Goal: Task Accomplishment & Management: Use online tool/utility

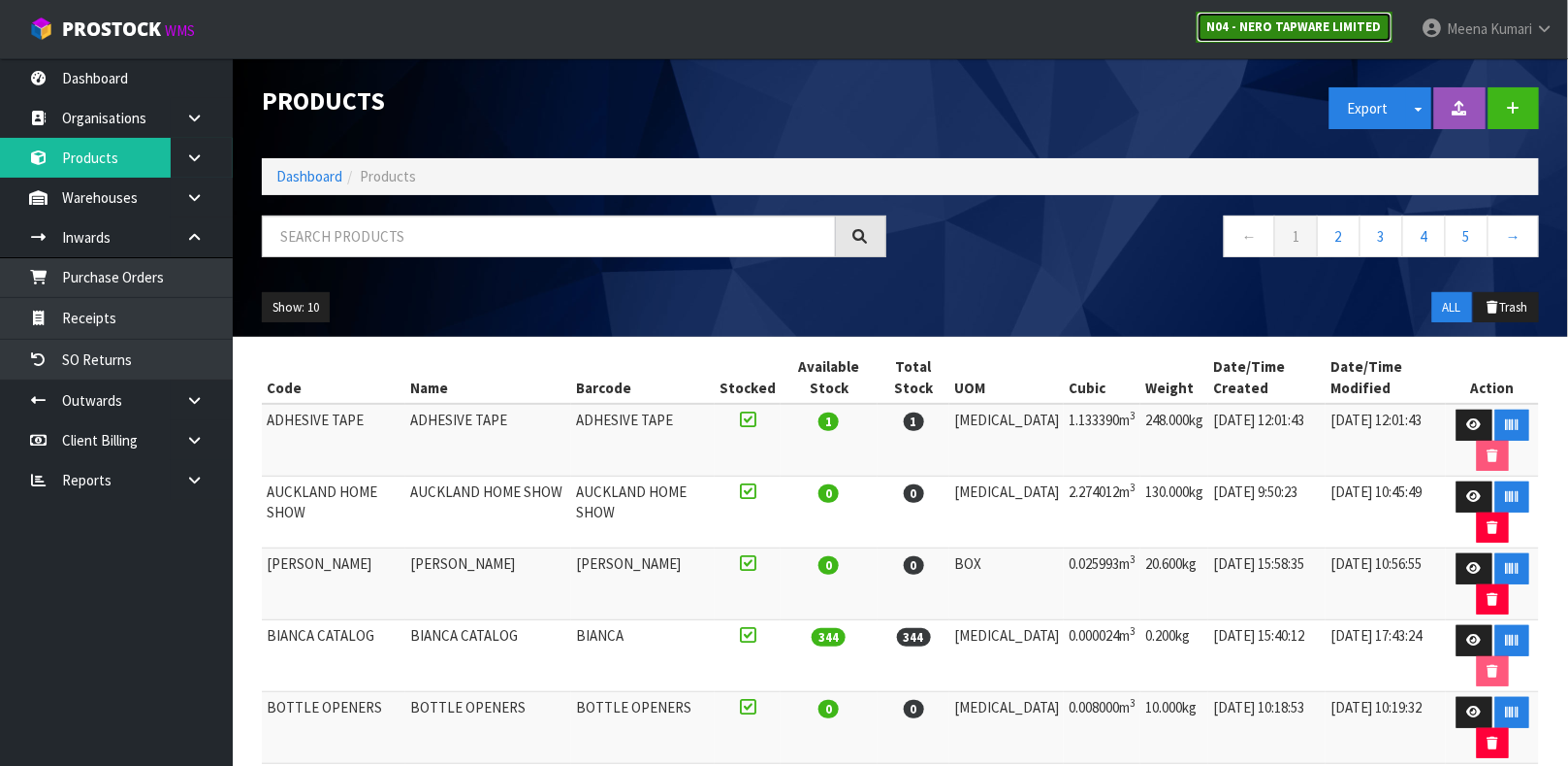
click at [1256, 31] on strong "N04 - NERO TAPWARE LIMITED" at bounding box center [1295, 27] width 175 height 17
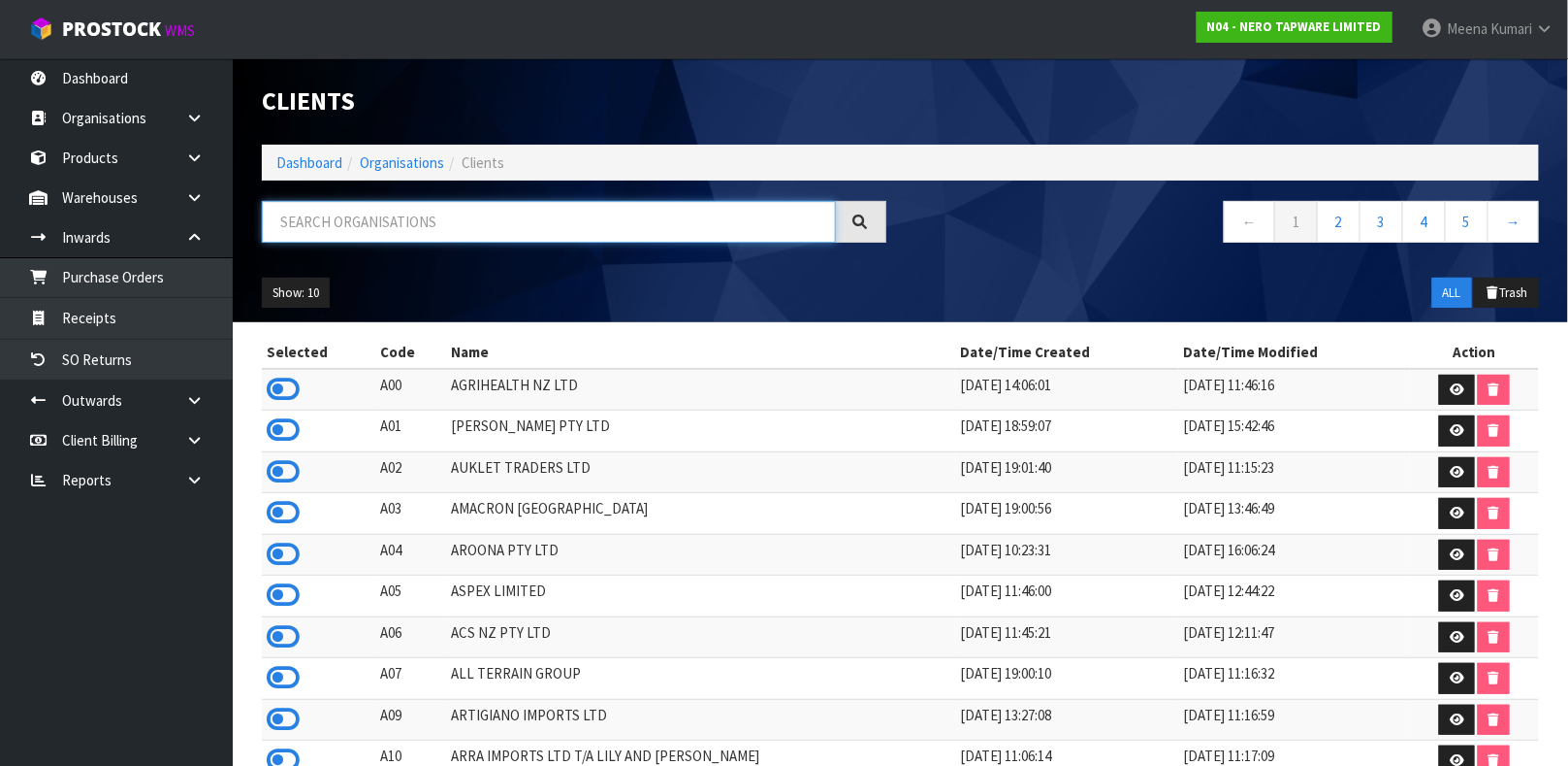
click at [545, 229] on input "text" at bounding box center [548, 221] width 574 height 42
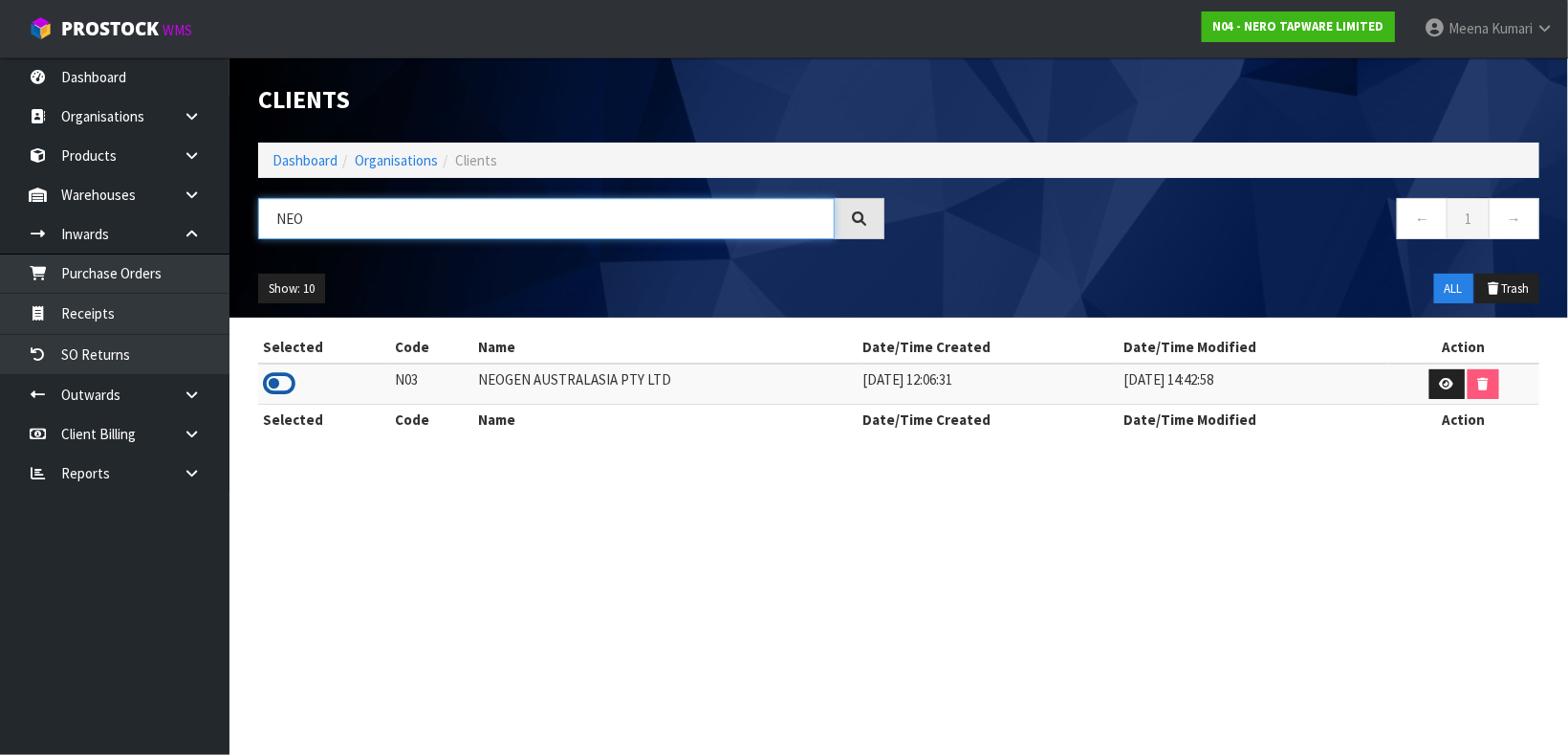
type input "NEO"
click at [287, 383] on icon at bounding box center [279, 383] width 32 height 28
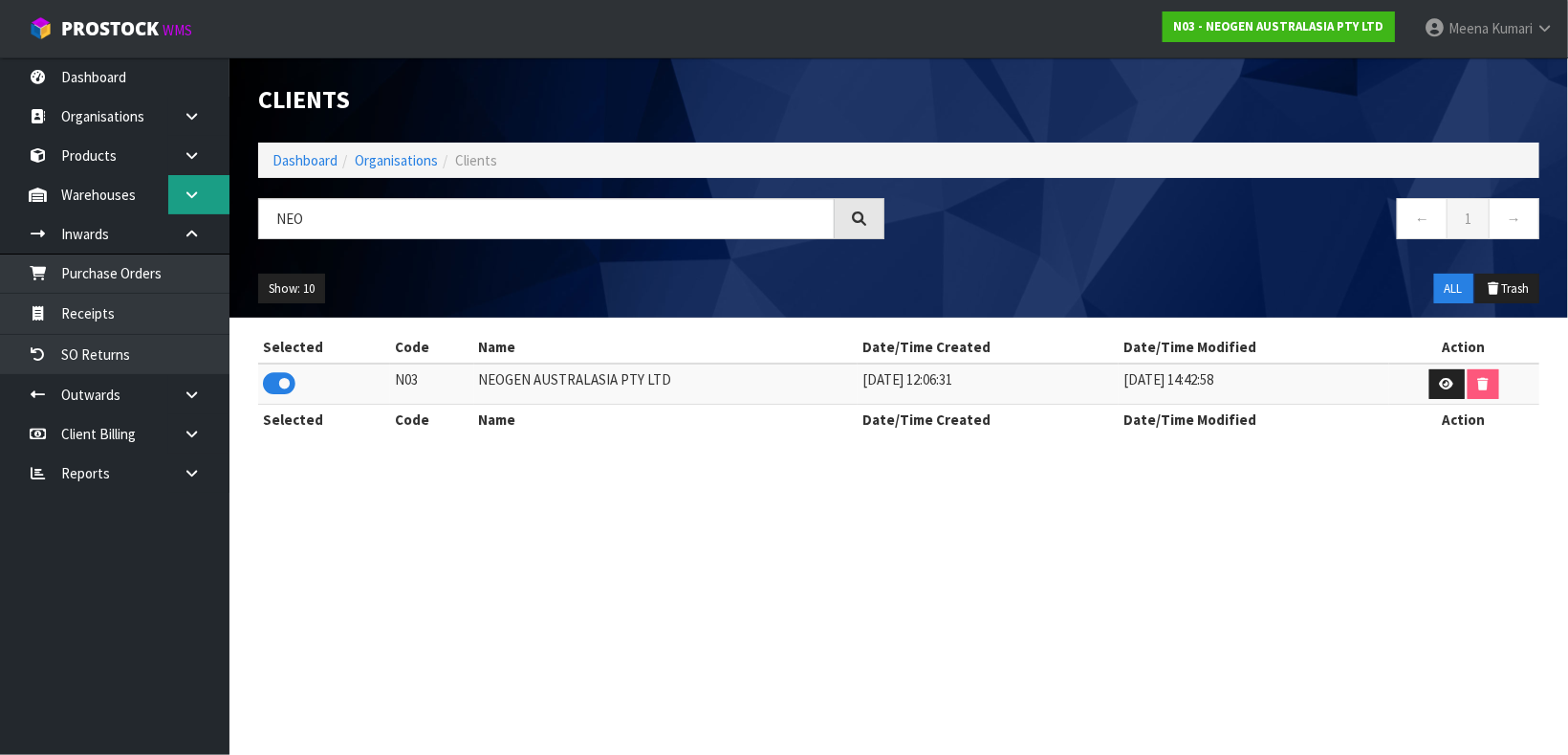
click at [187, 175] on link at bounding box center [198, 195] width 62 height 39
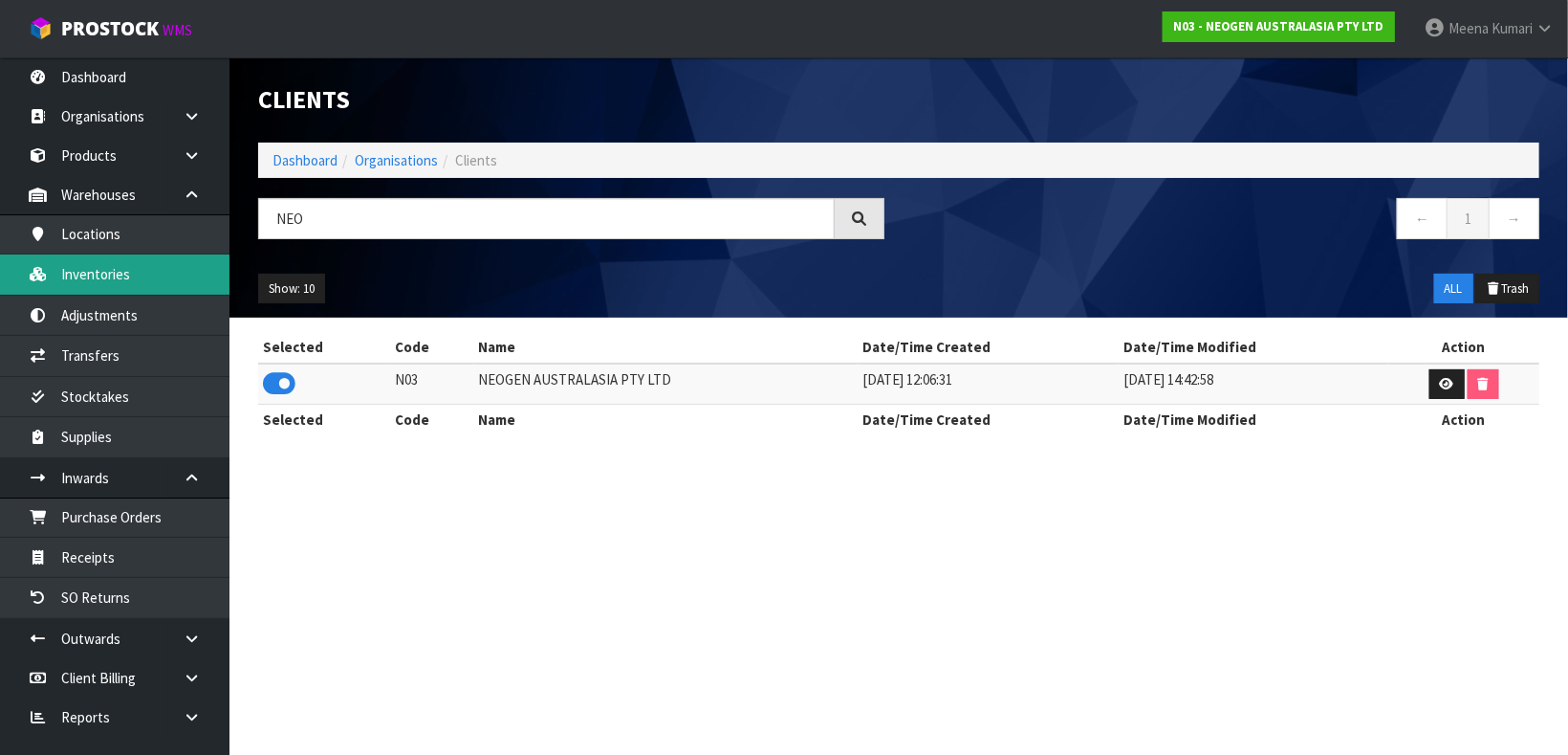
click at [152, 264] on link "Inventories" at bounding box center [114, 274] width 230 height 39
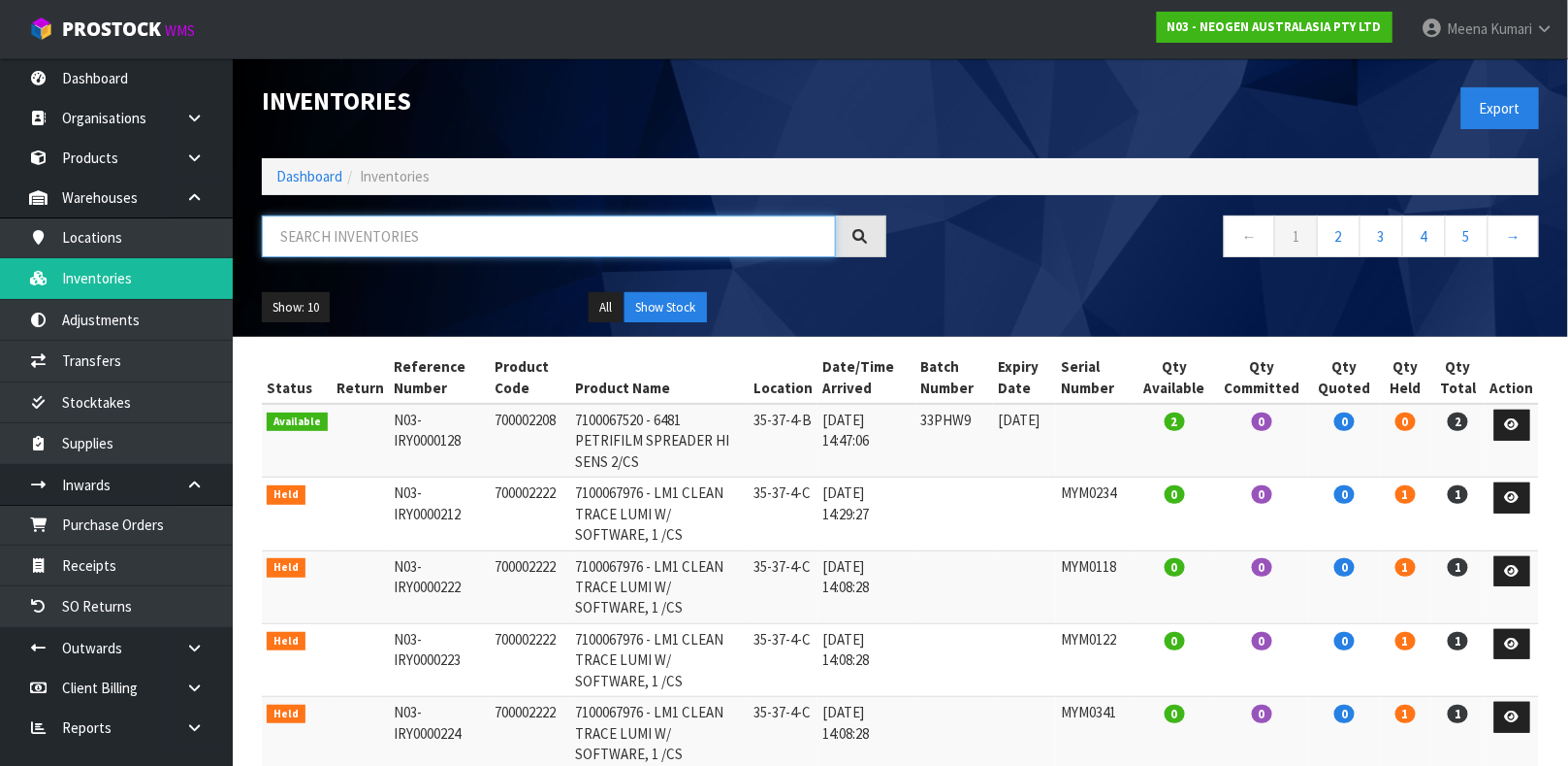
click at [360, 228] on input "text" at bounding box center [548, 236] width 574 height 42
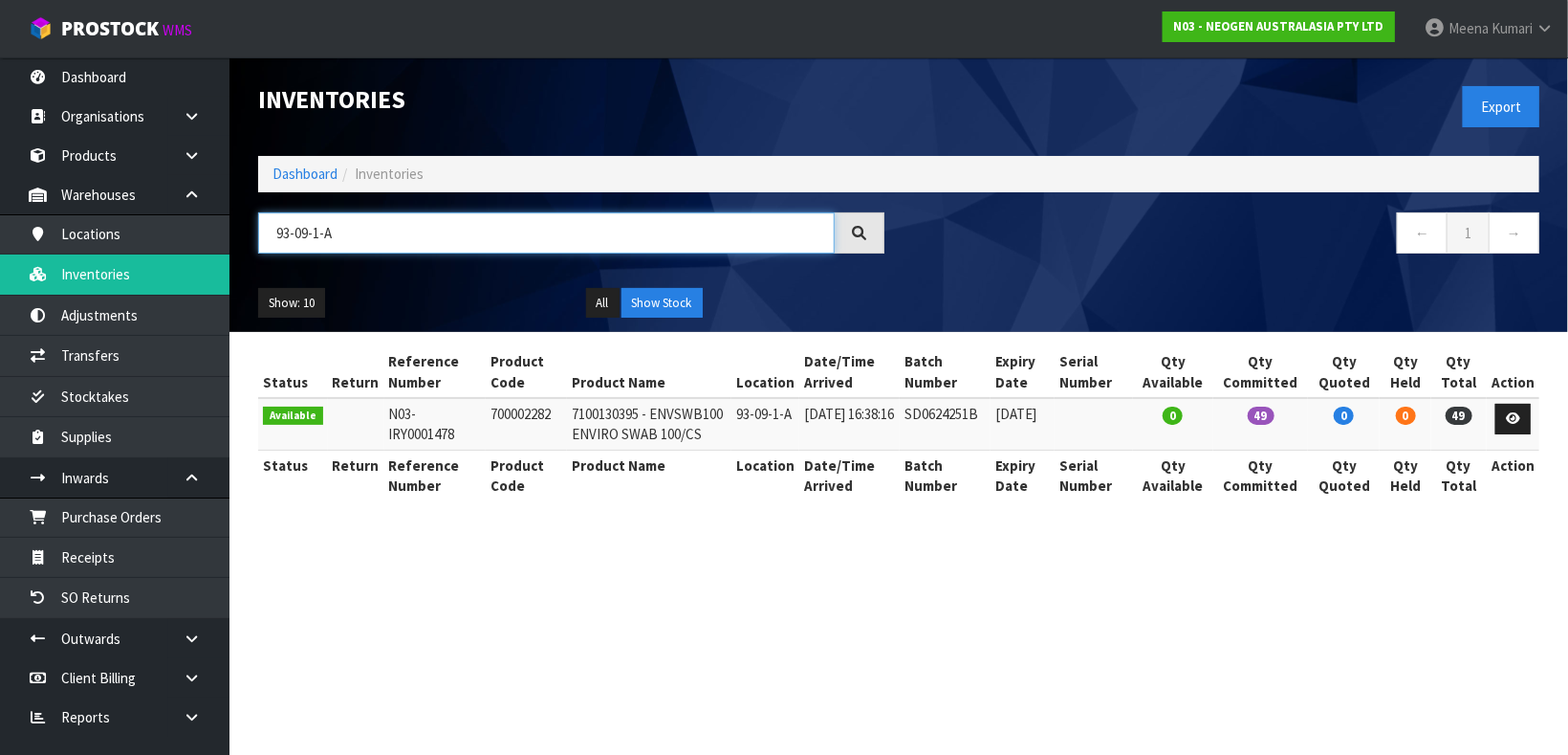
type input "93-09-1-A"
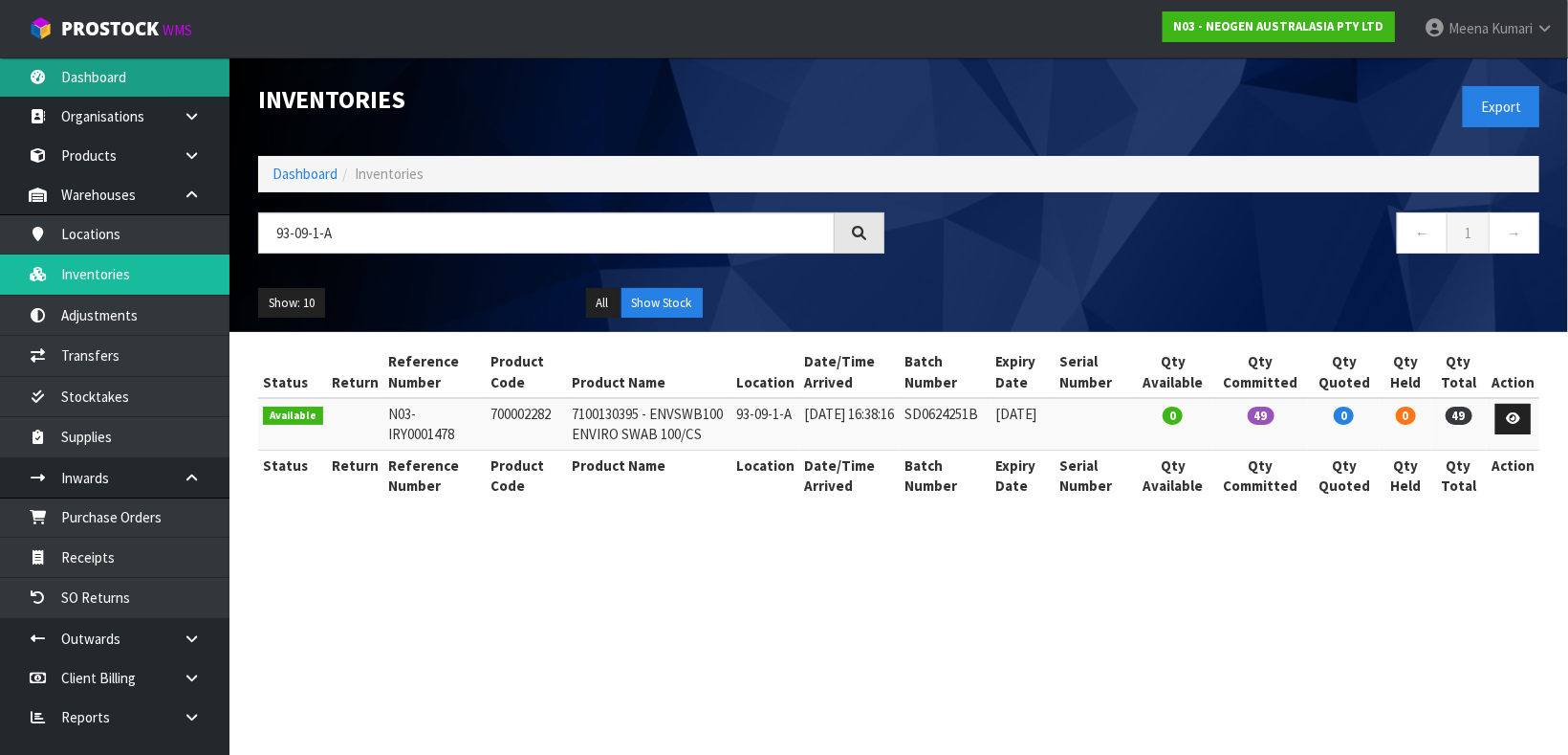
click at [96, 73] on link "Dashboard" at bounding box center [114, 77] width 230 height 39
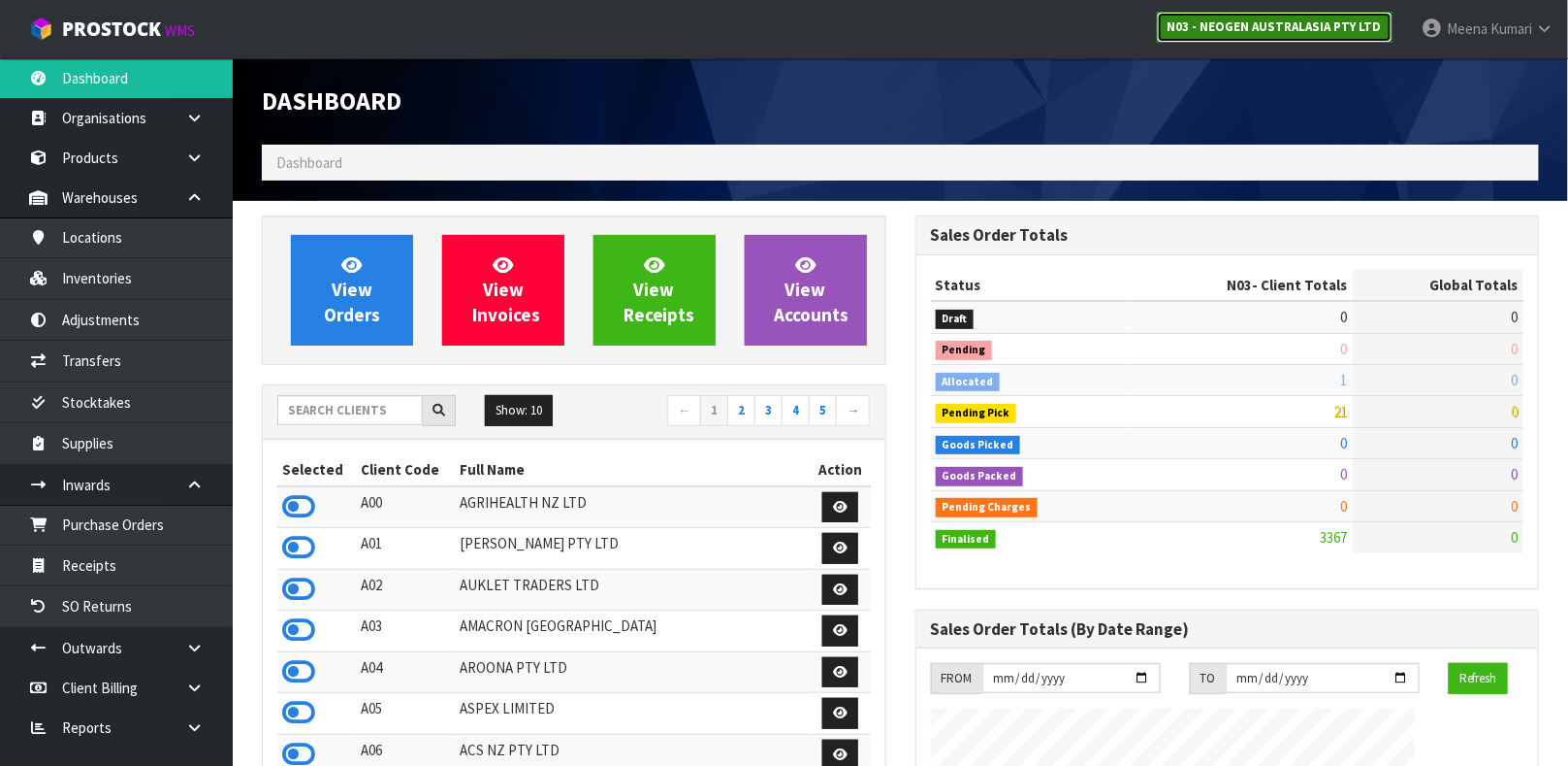
click at [1231, 19] on strong "N03 - NEOGEN AUSTRALASIA PTY LTD" at bounding box center [1274, 27] width 214 height 17
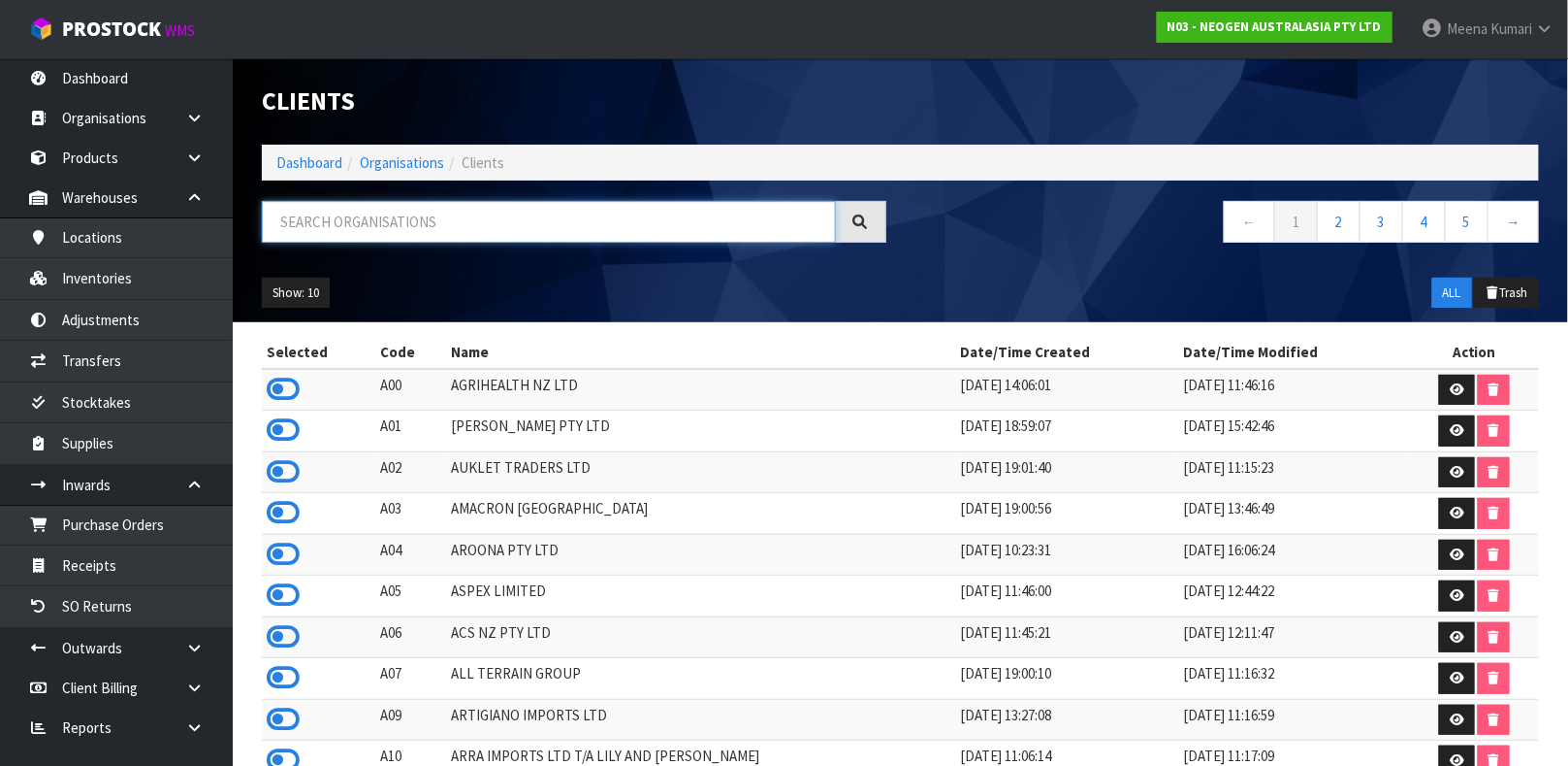
click at [342, 224] on input "text" at bounding box center [548, 221] width 574 height 42
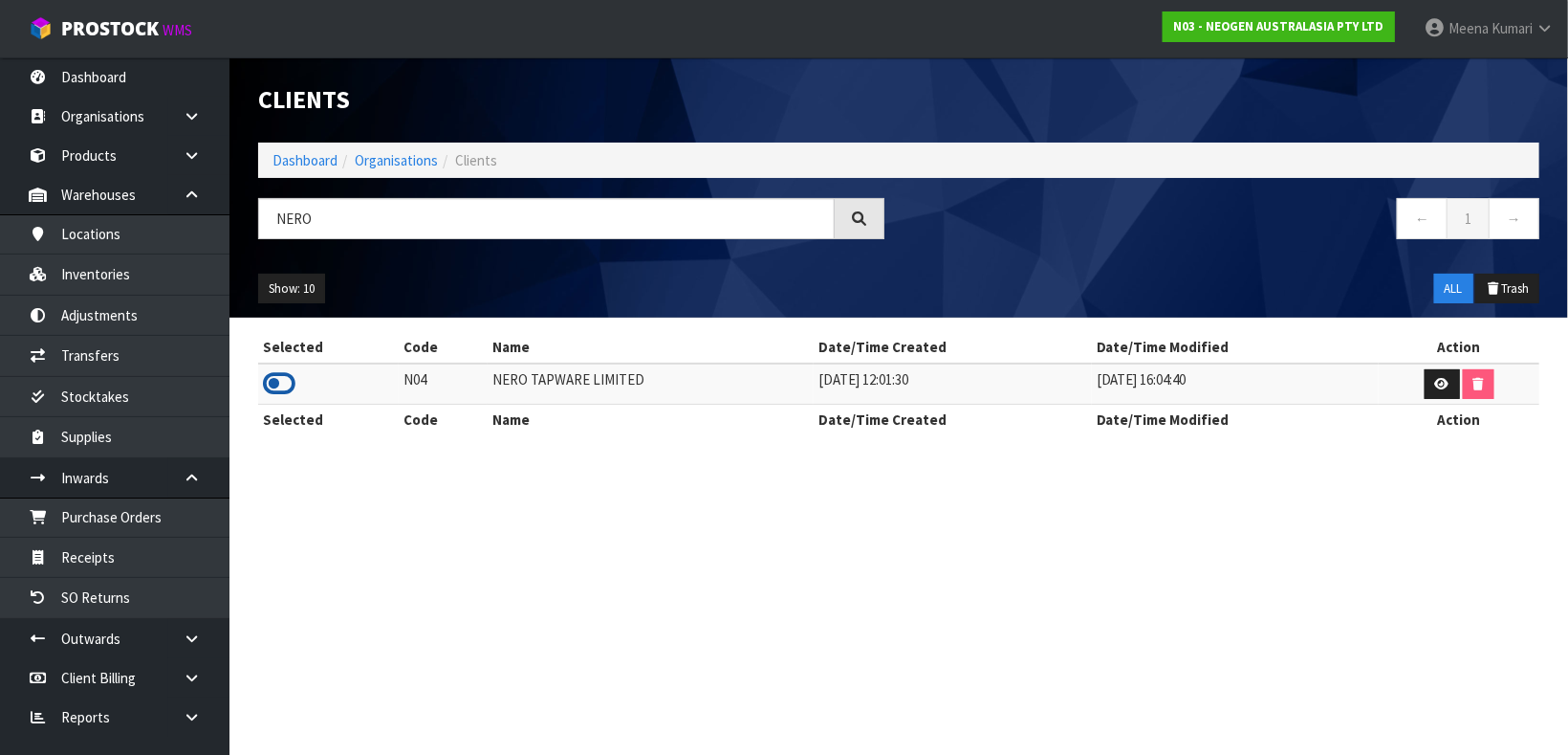
click at [275, 380] on icon at bounding box center [279, 383] width 32 height 28
click at [380, 217] on input "NERO" at bounding box center [546, 218] width 577 height 41
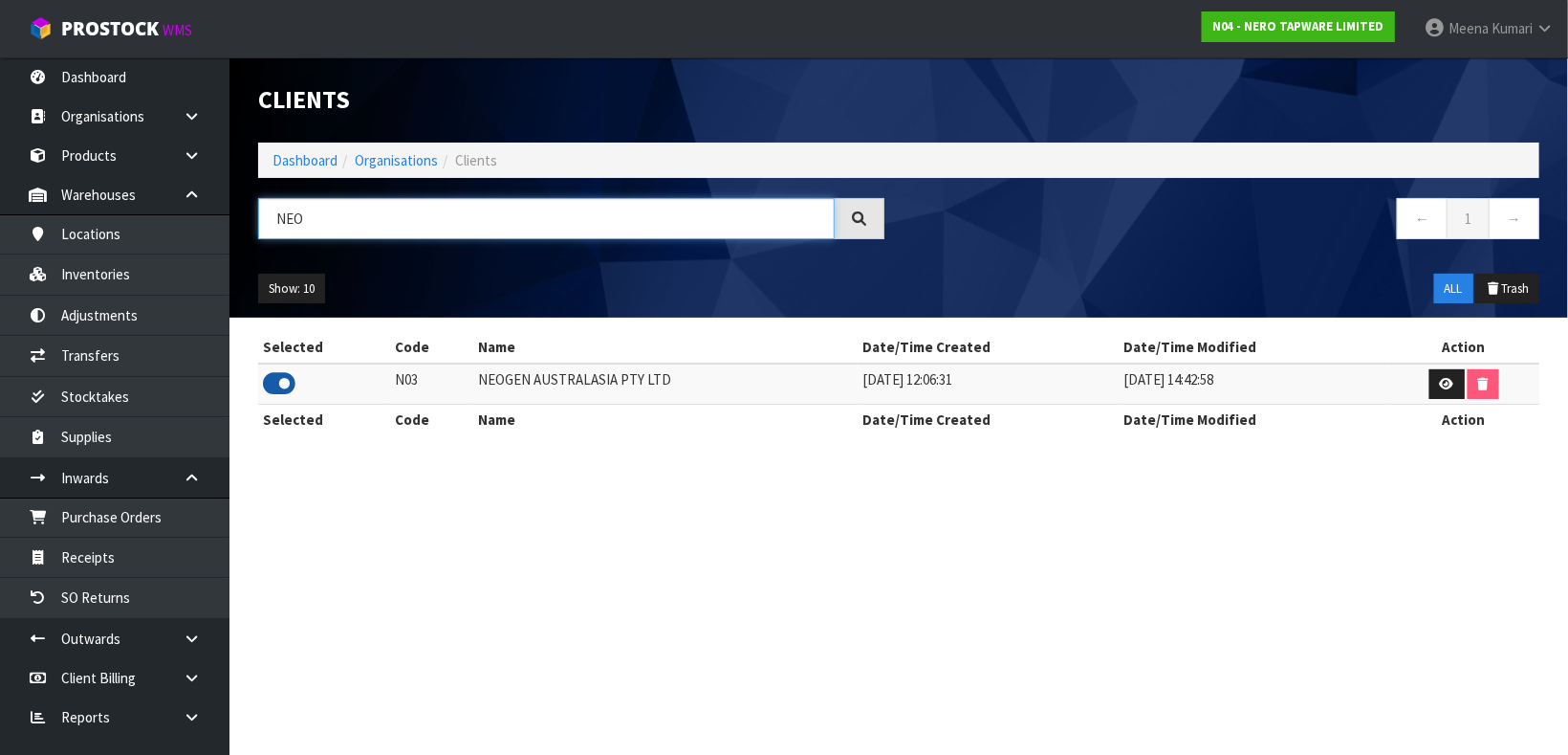
type input "NEO"
click at [280, 380] on icon at bounding box center [279, 383] width 32 height 28
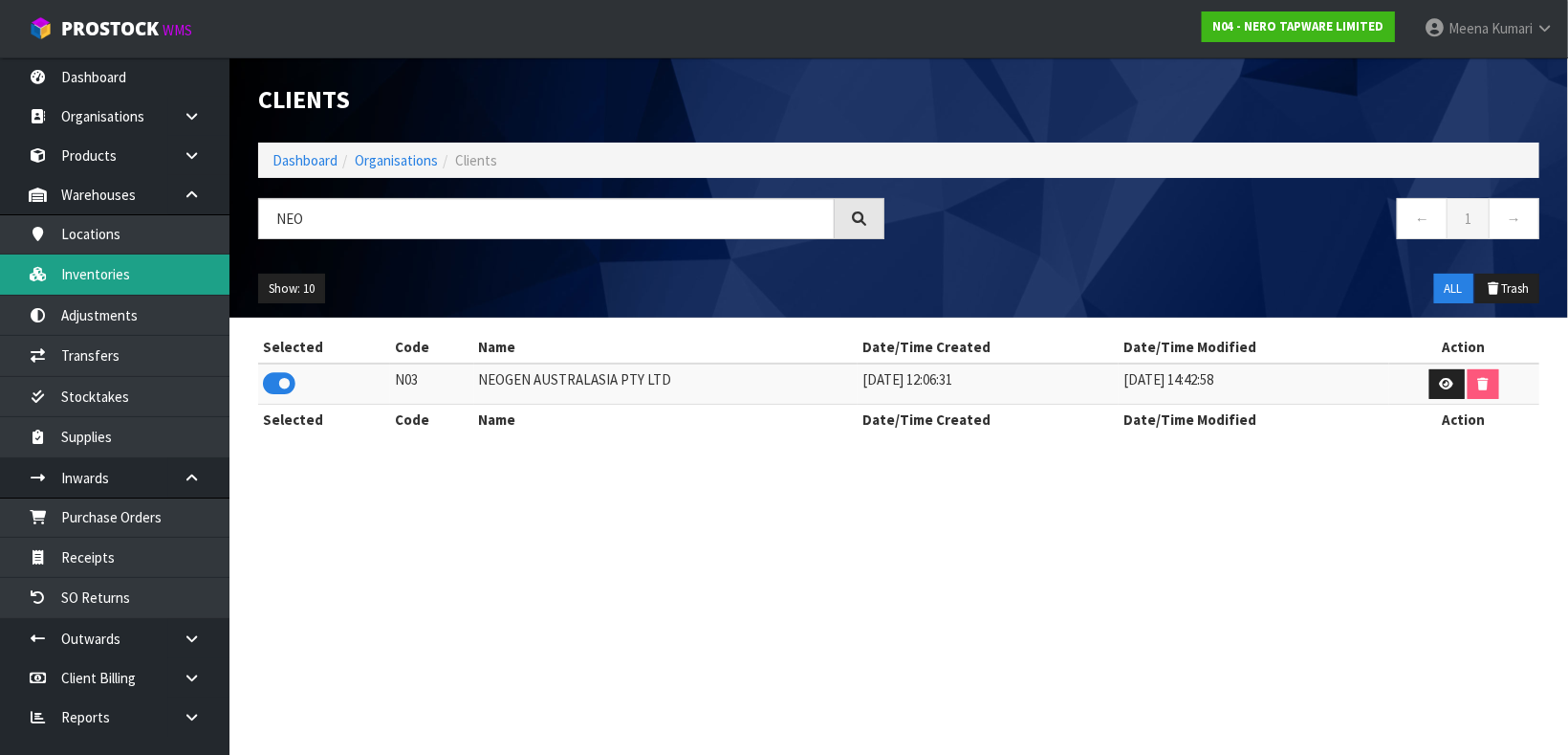
click at [96, 266] on link "Inventories" at bounding box center [114, 274] width 230 height 39
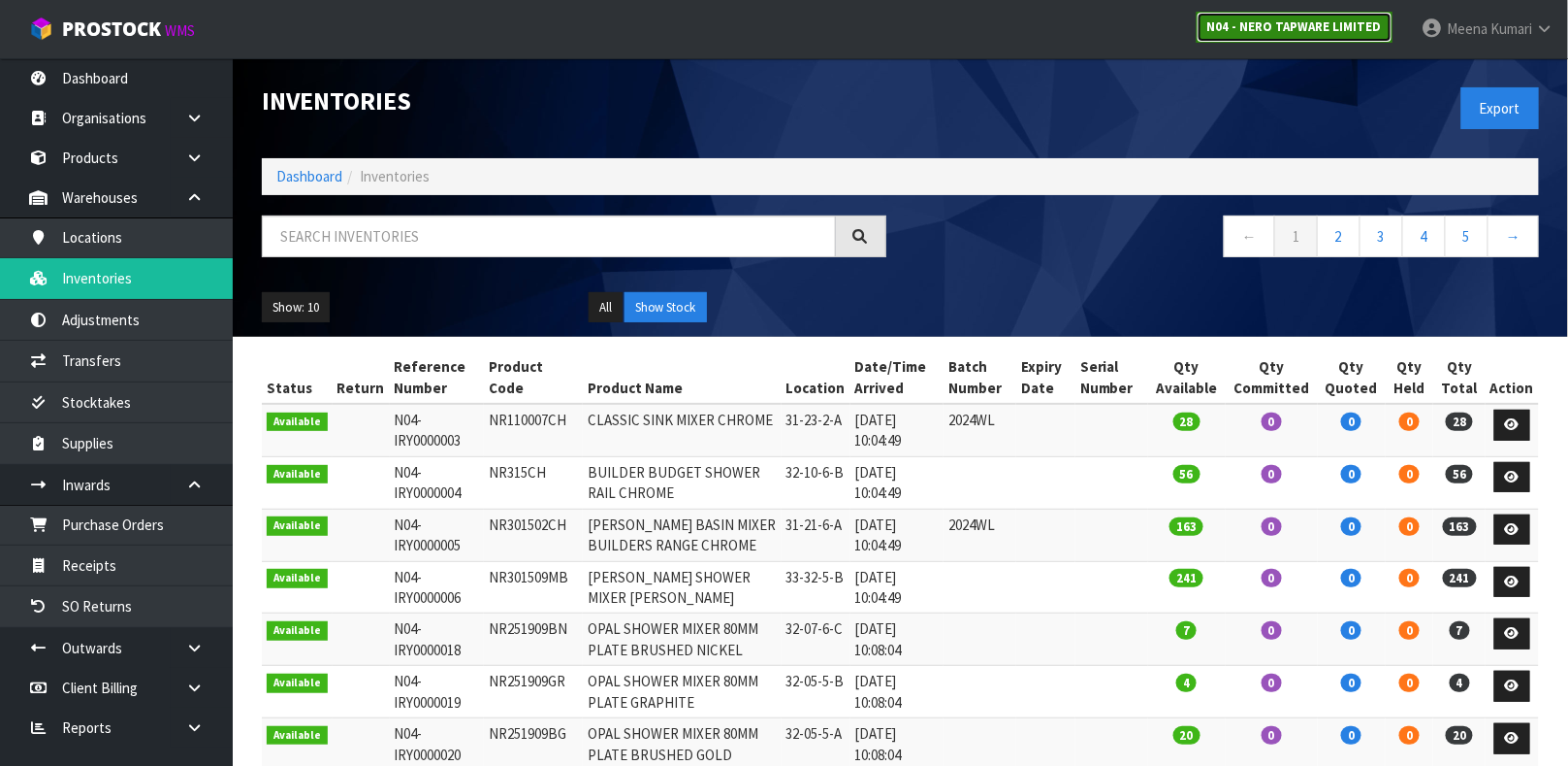
click at [1237, 19] on strong "N04 - NERO TAPWARE LIMITED" at bounding box center [1295, 27] width 175 height 17
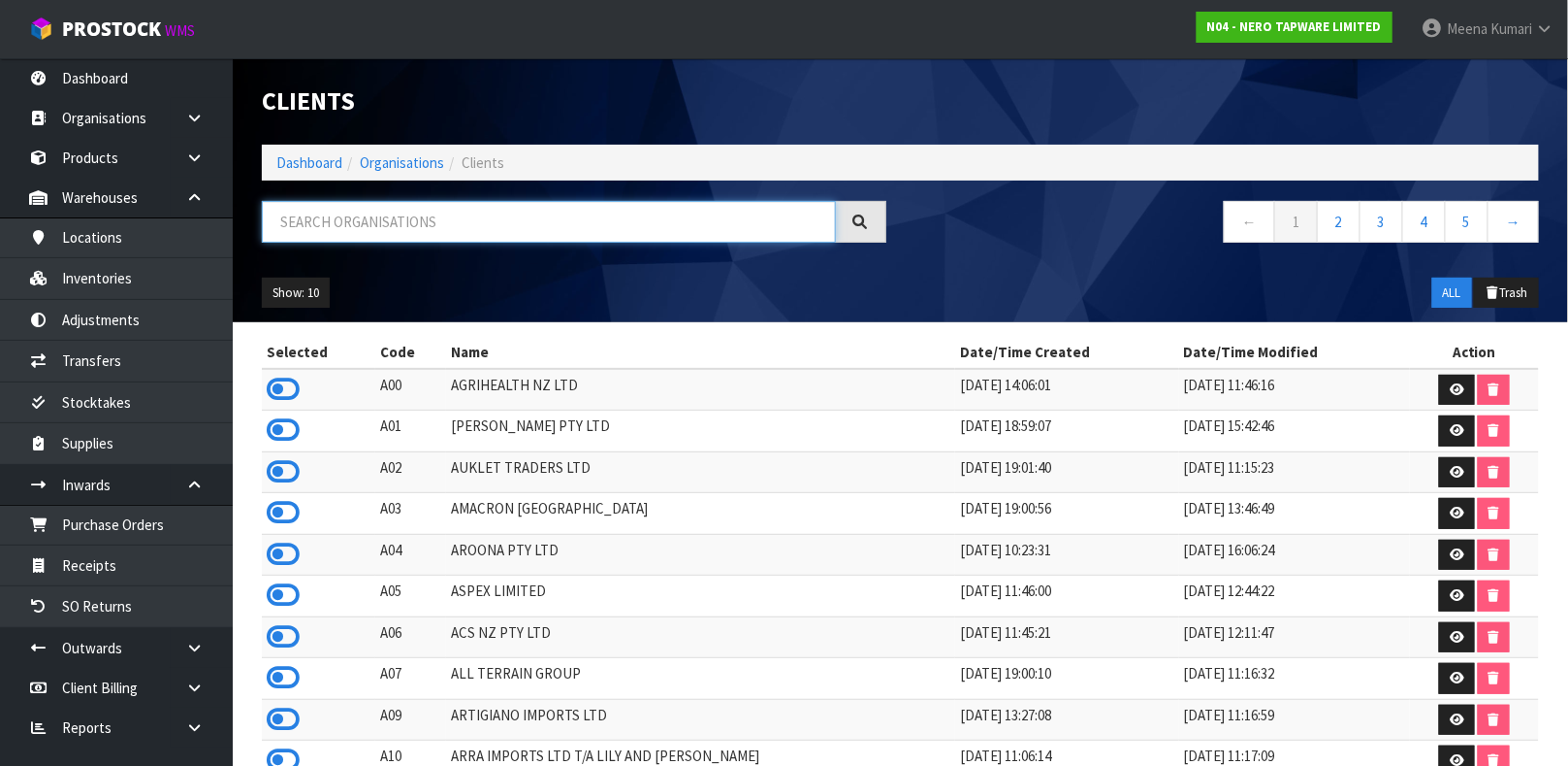
click at [352, 214] on input "text" at bounding box center [548, 221] width 574 height 42
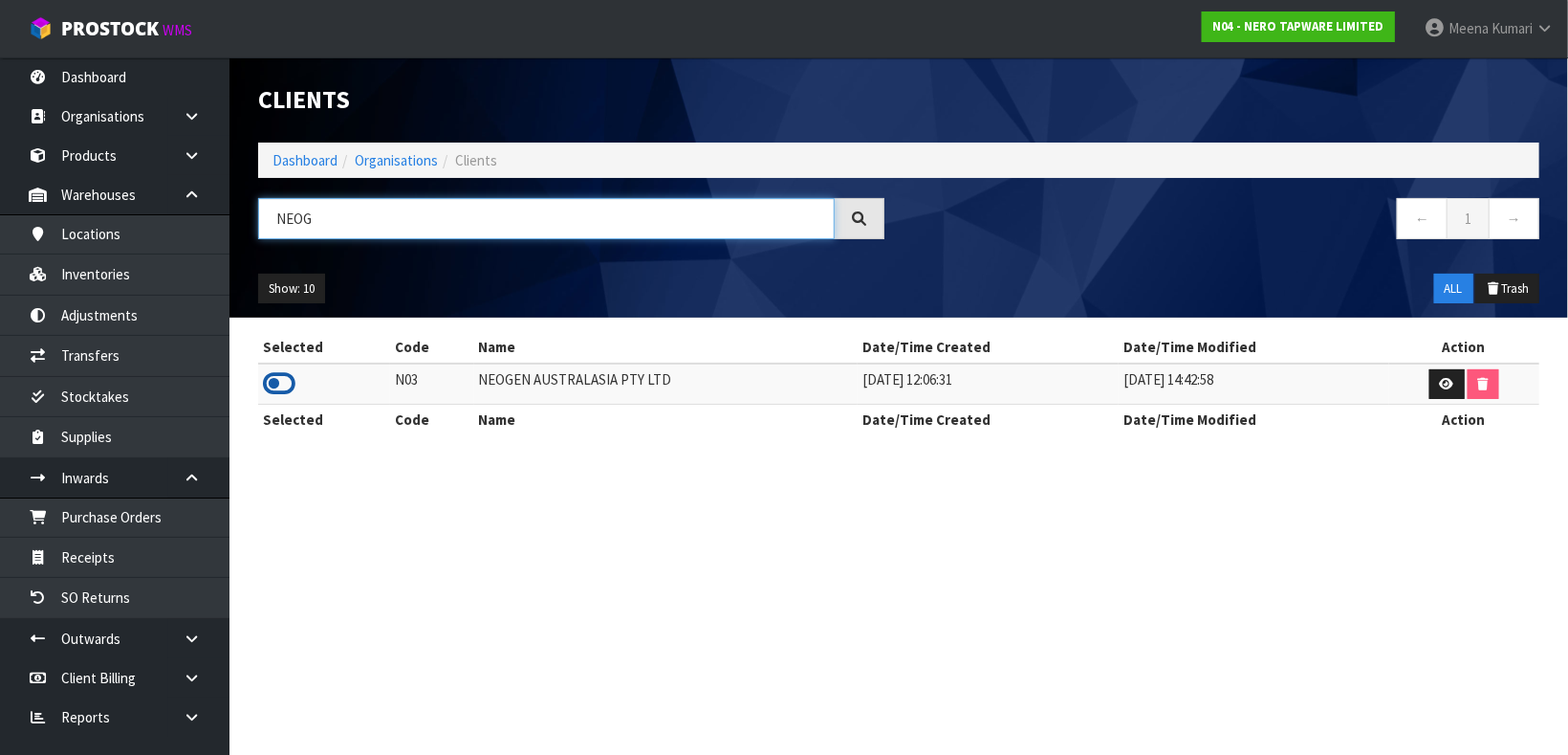
type input "NEOG"
click at [284, 389] on icon at bounding box center [279, 383] width 32 height 28
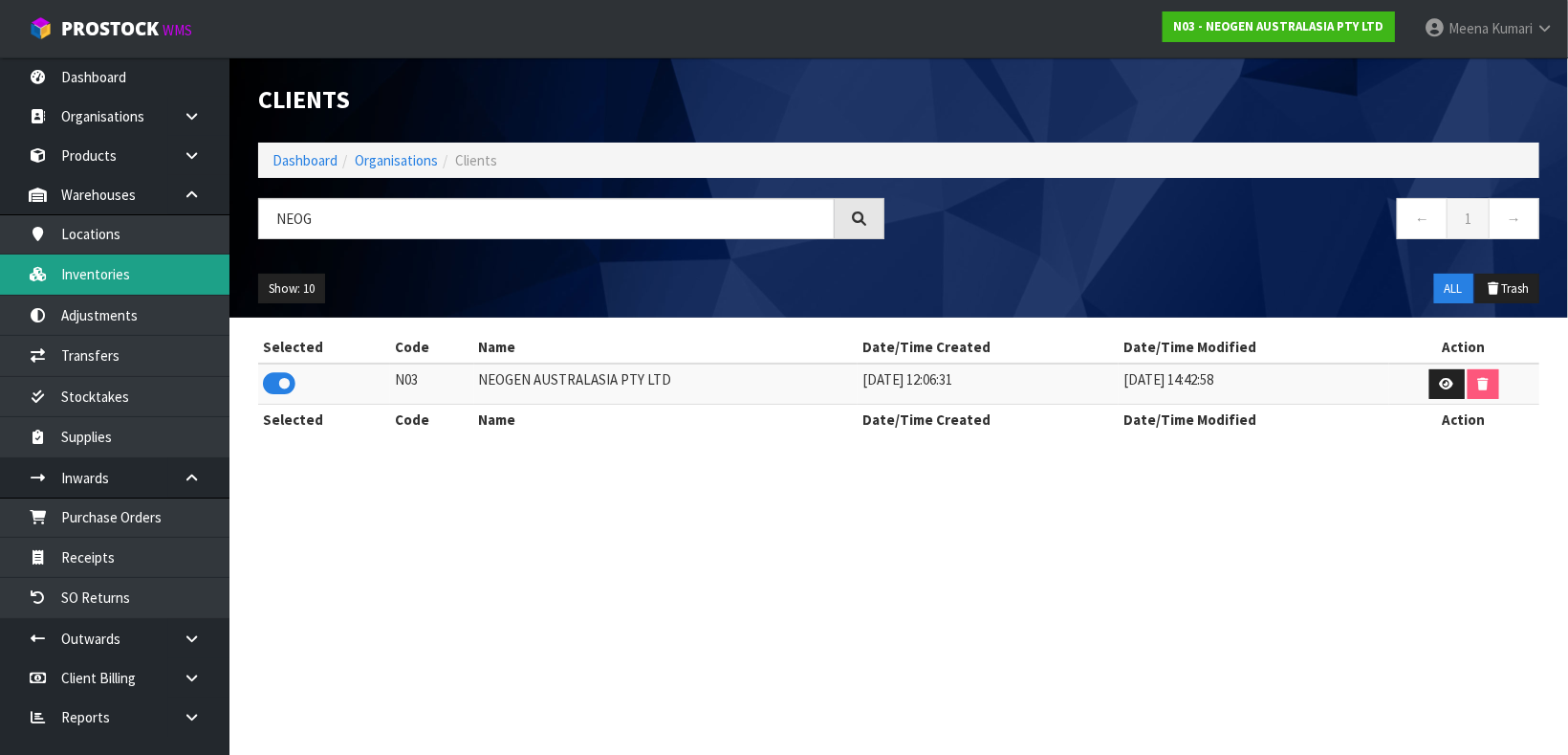
click at [103, 266] on link "Inventories" at bounding box center [114, 274] width 230 height 39
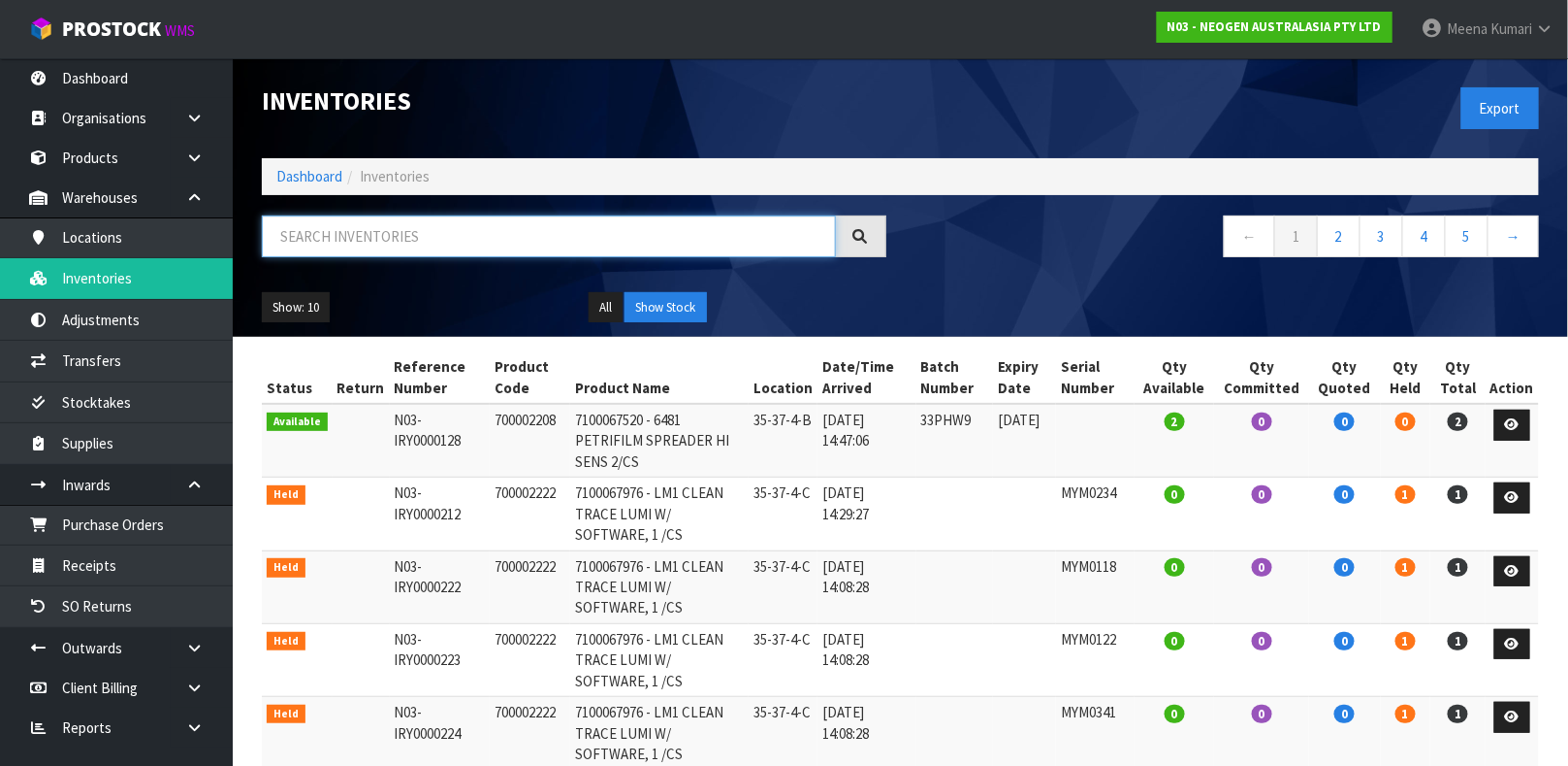
click at [374, 228] on input "text" at bounding box center [548, 236] width 574 height 42
type input "2282"
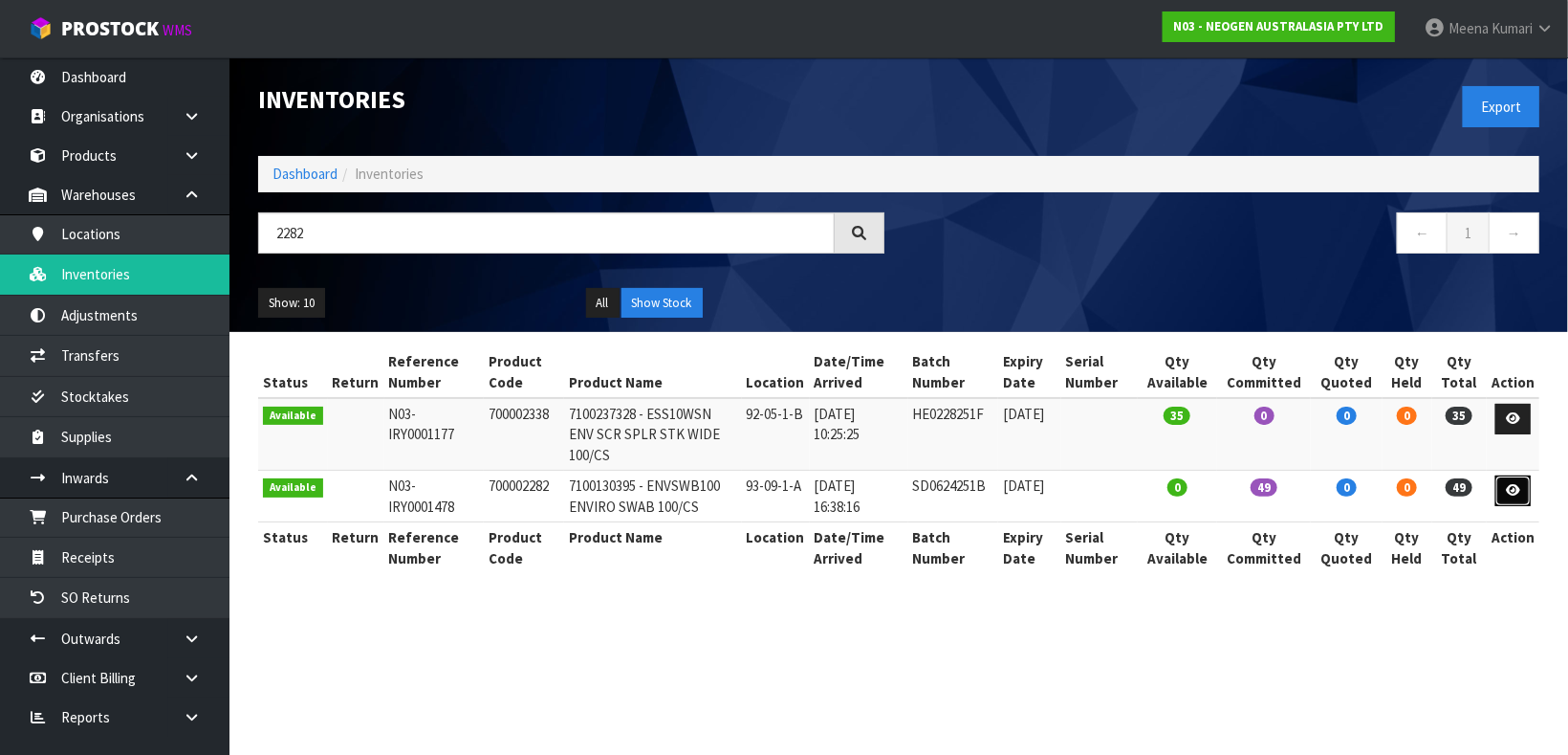
click at [1510, 484] on icon at bounding box center [1512, 490] width 15 height 13
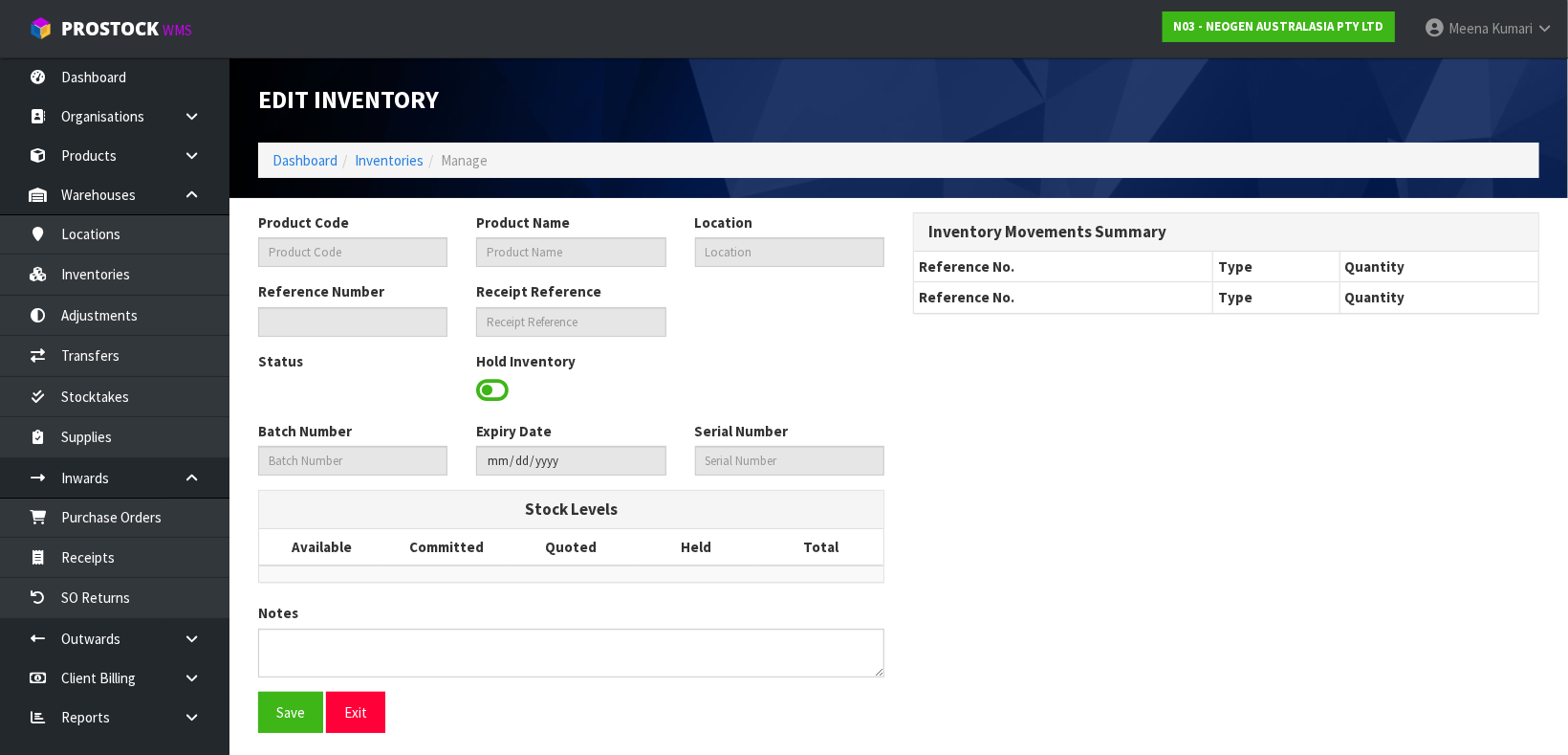
type input "700002282"
type input "7100130395 - ENVSWB100 ENVIRO SWAB 100/CS"
type input "93-09-1-A"
type input "N03-IRY0001478"
type input "N03-REC0000334"
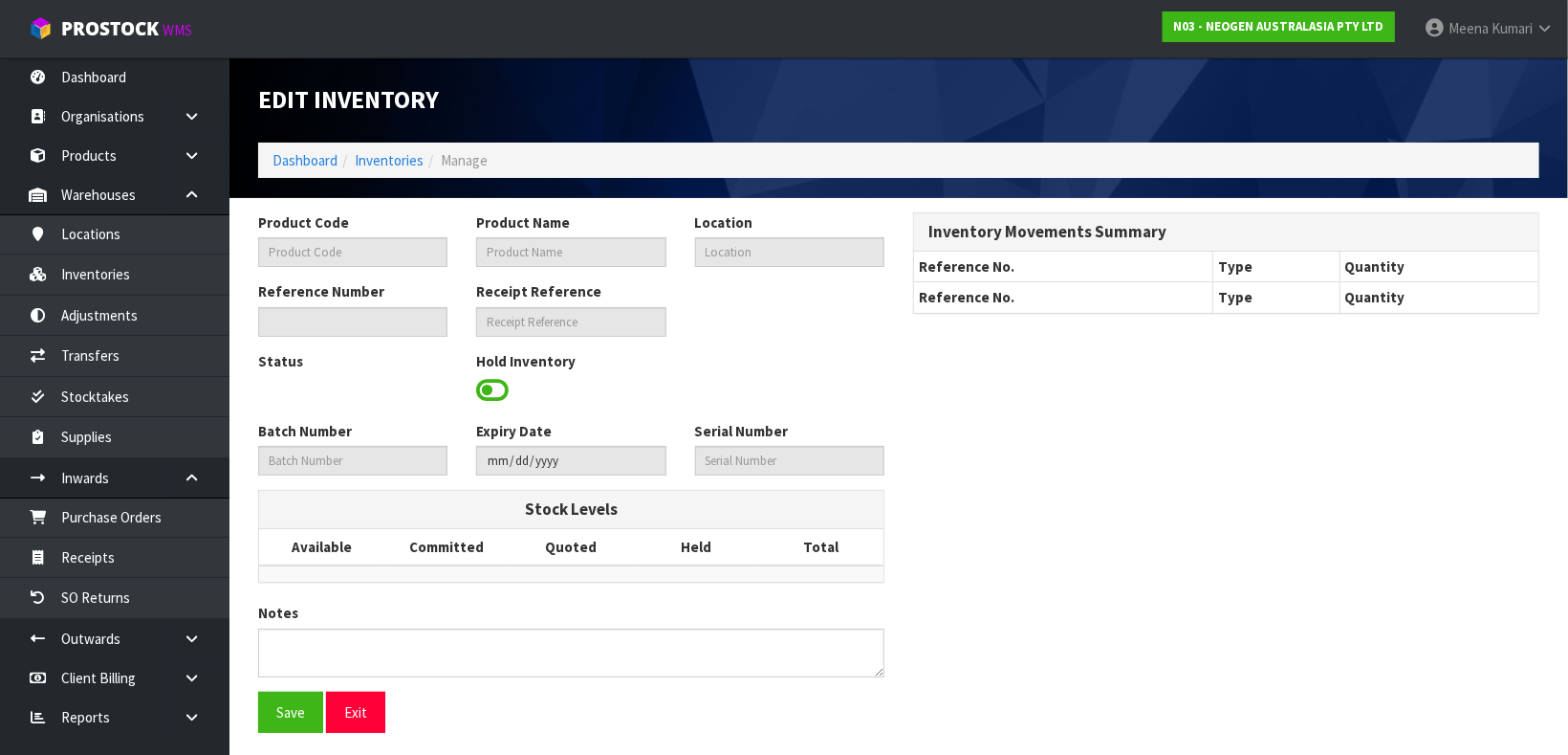
type input "SD0624251B"
type input "[DATE]"
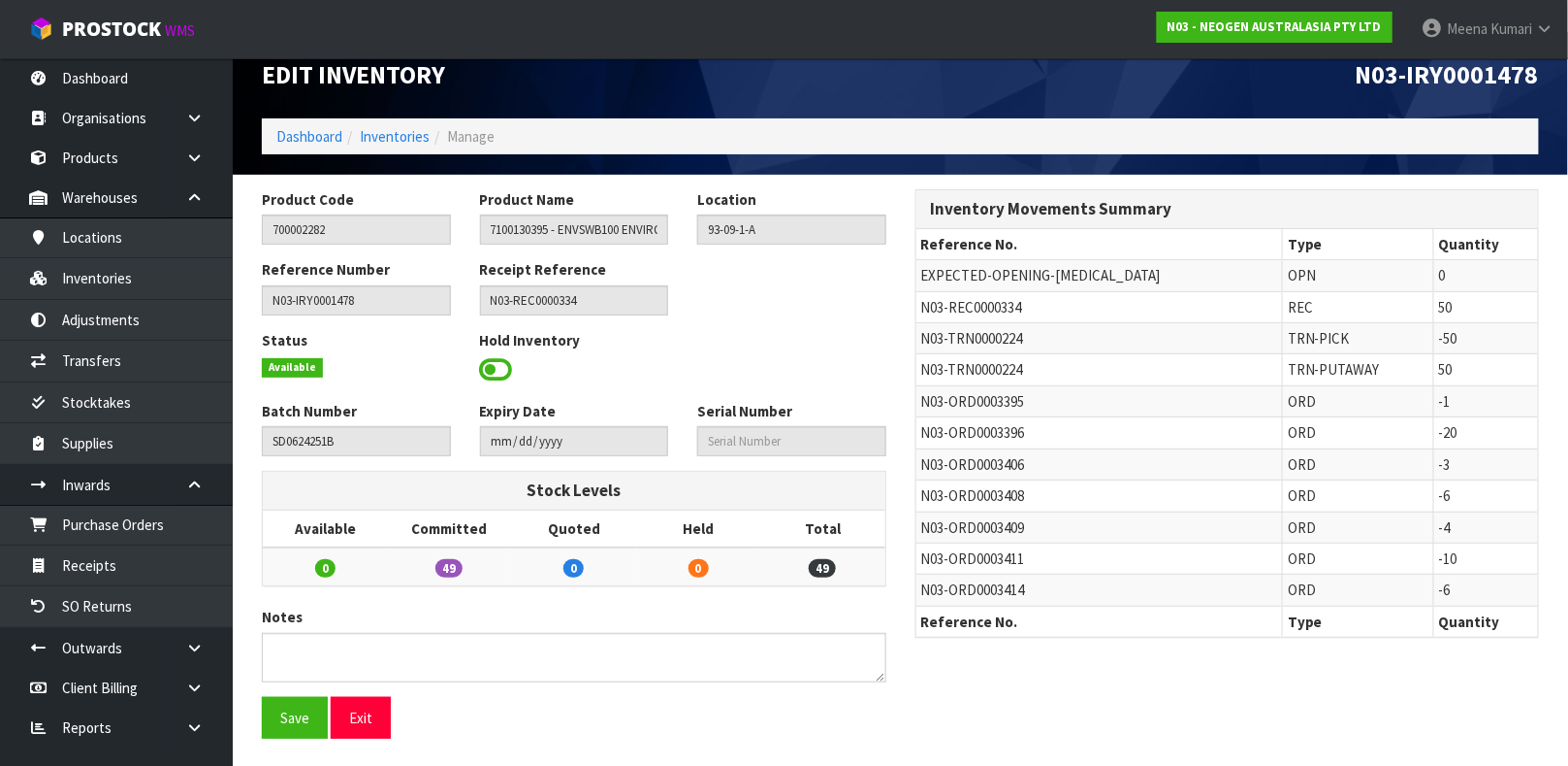
scroll to position [27, 0]
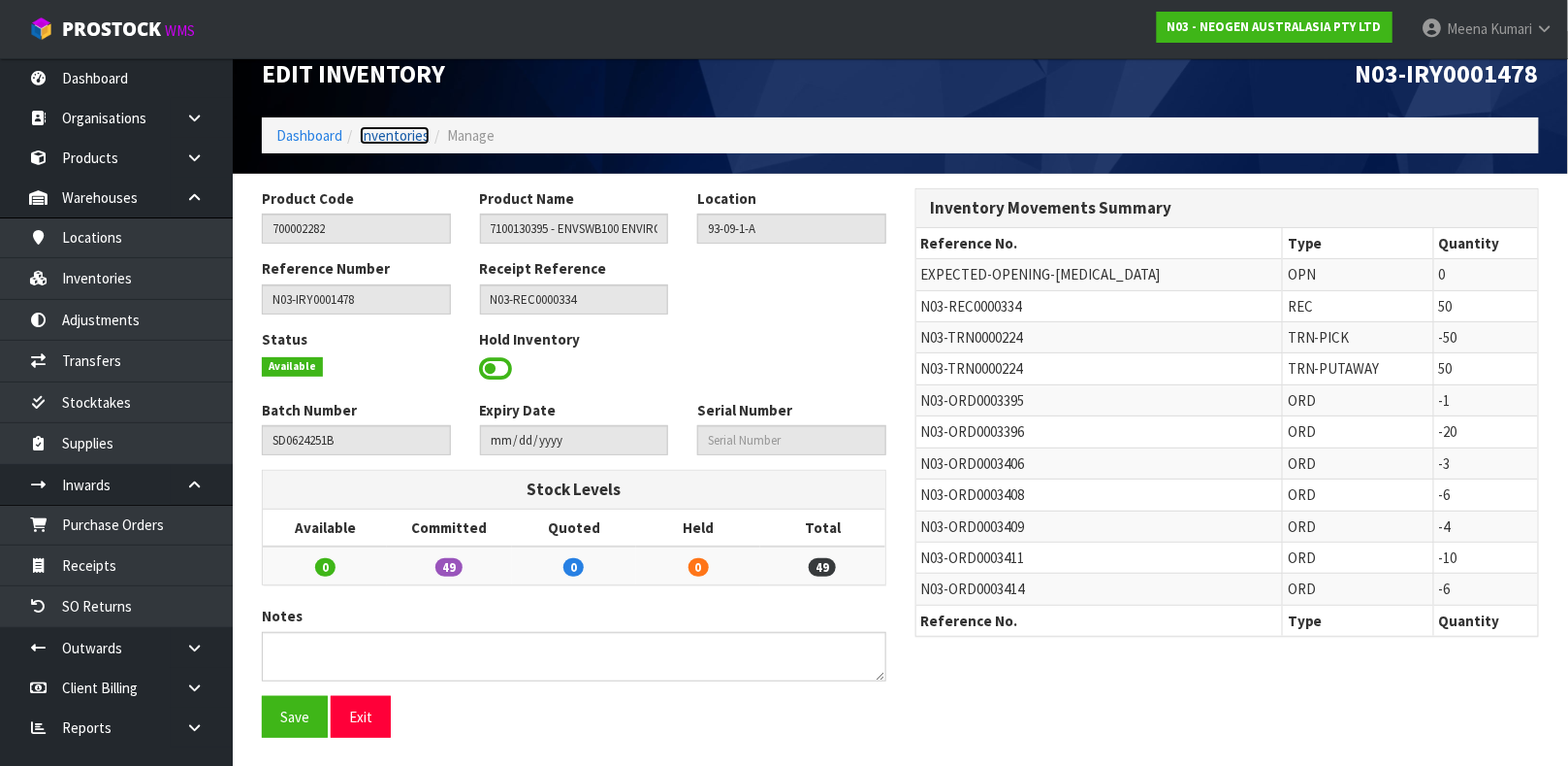
click at [375, 135] on link "Inventories" at bounding box center [395, 135] width 69 height 19
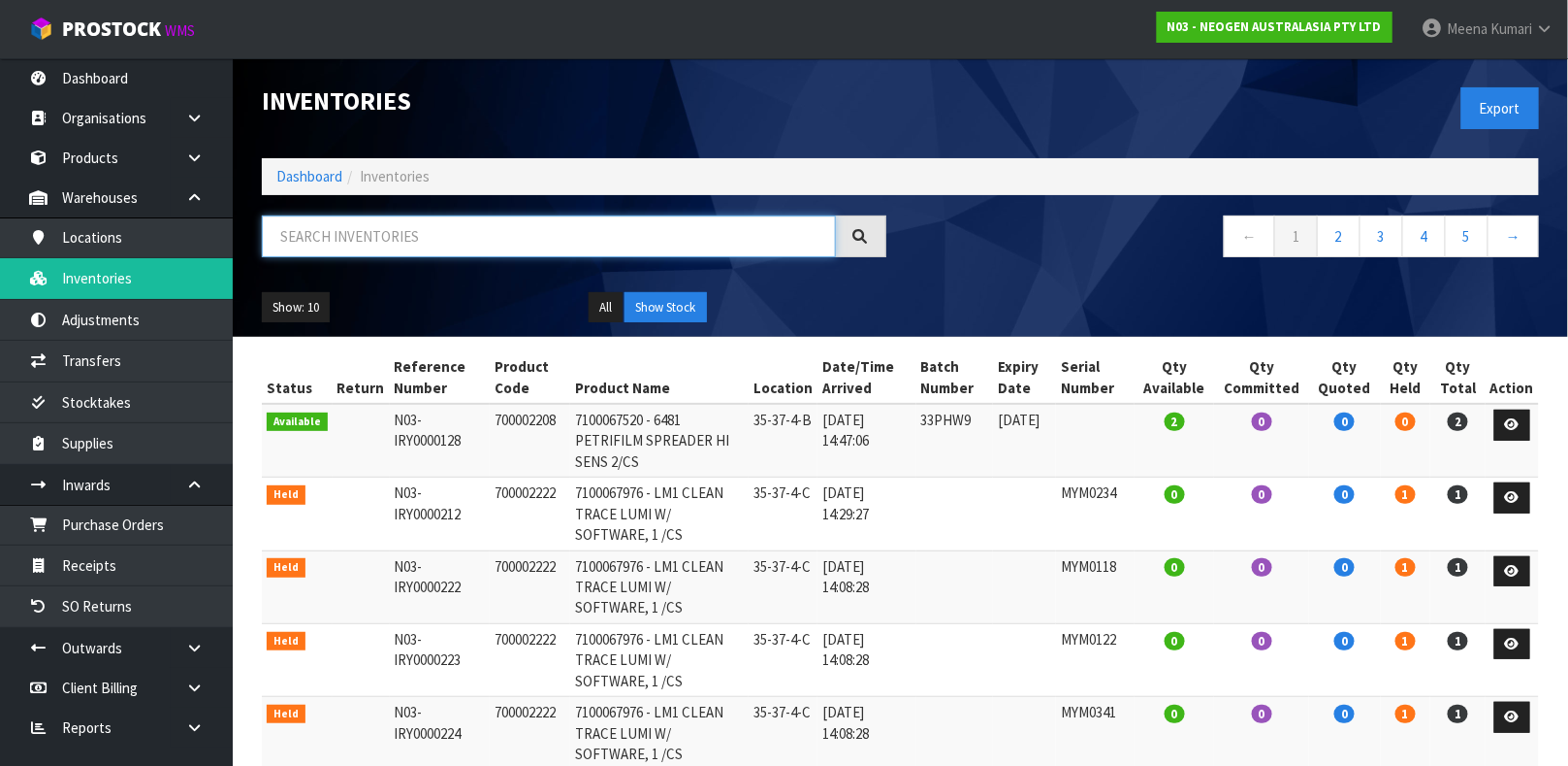
click at [403, 241] on input "text" at bounding box center [548, 236] width 574 height 42
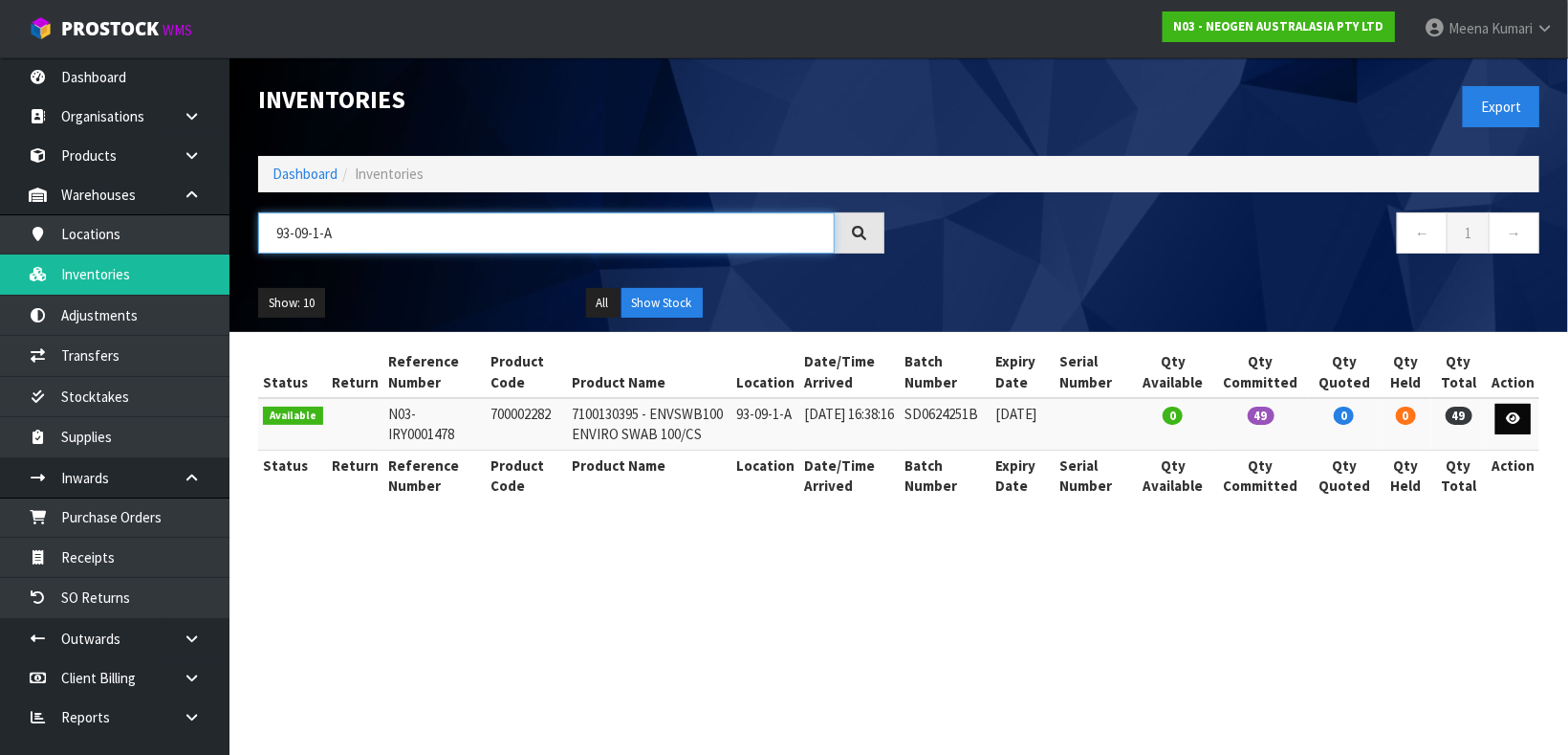
type input "93-09-1-A"
click at [1501, 415] on link at bounding box center [1513, 419] width 35 height 30
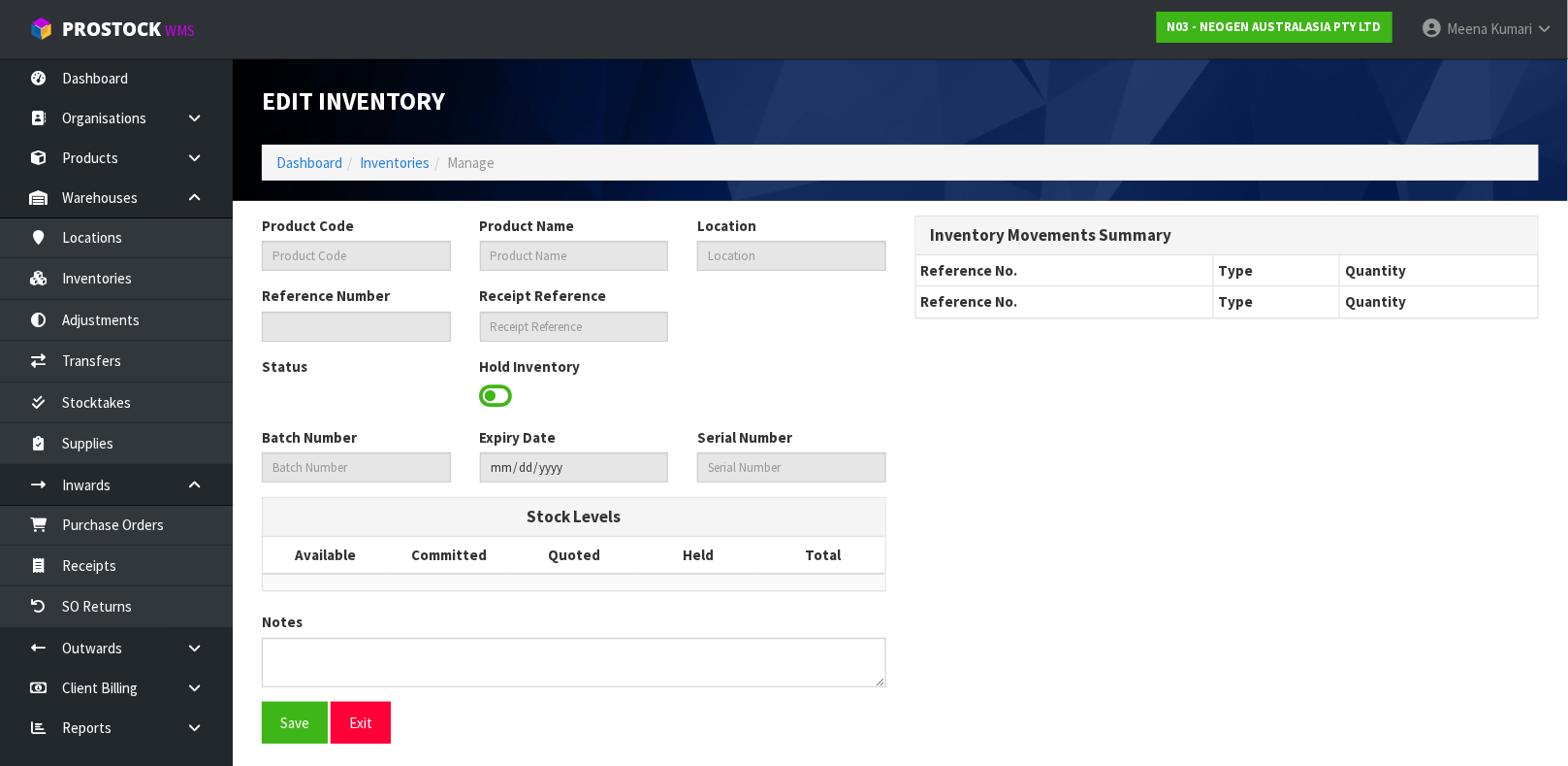
type input "700002282"
type input "7100130395 - ENVSWB100 ENVIRO SWAB 100/CS"
type input "93-09-1-A"
type input "N03-IRY0001478"
type input "N03-REC0000334"
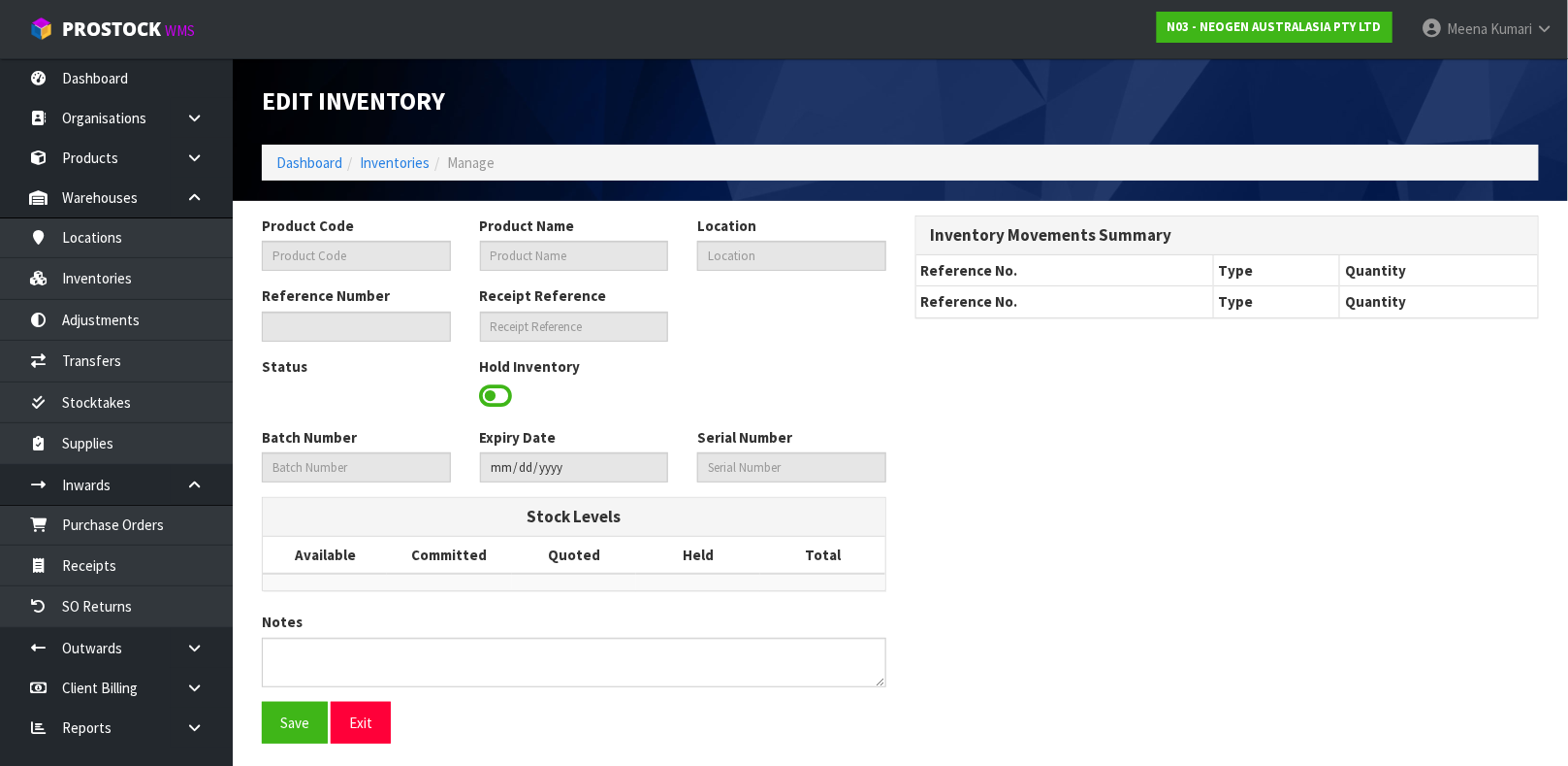
type input "SD0624251B"
type input "[DATE]"
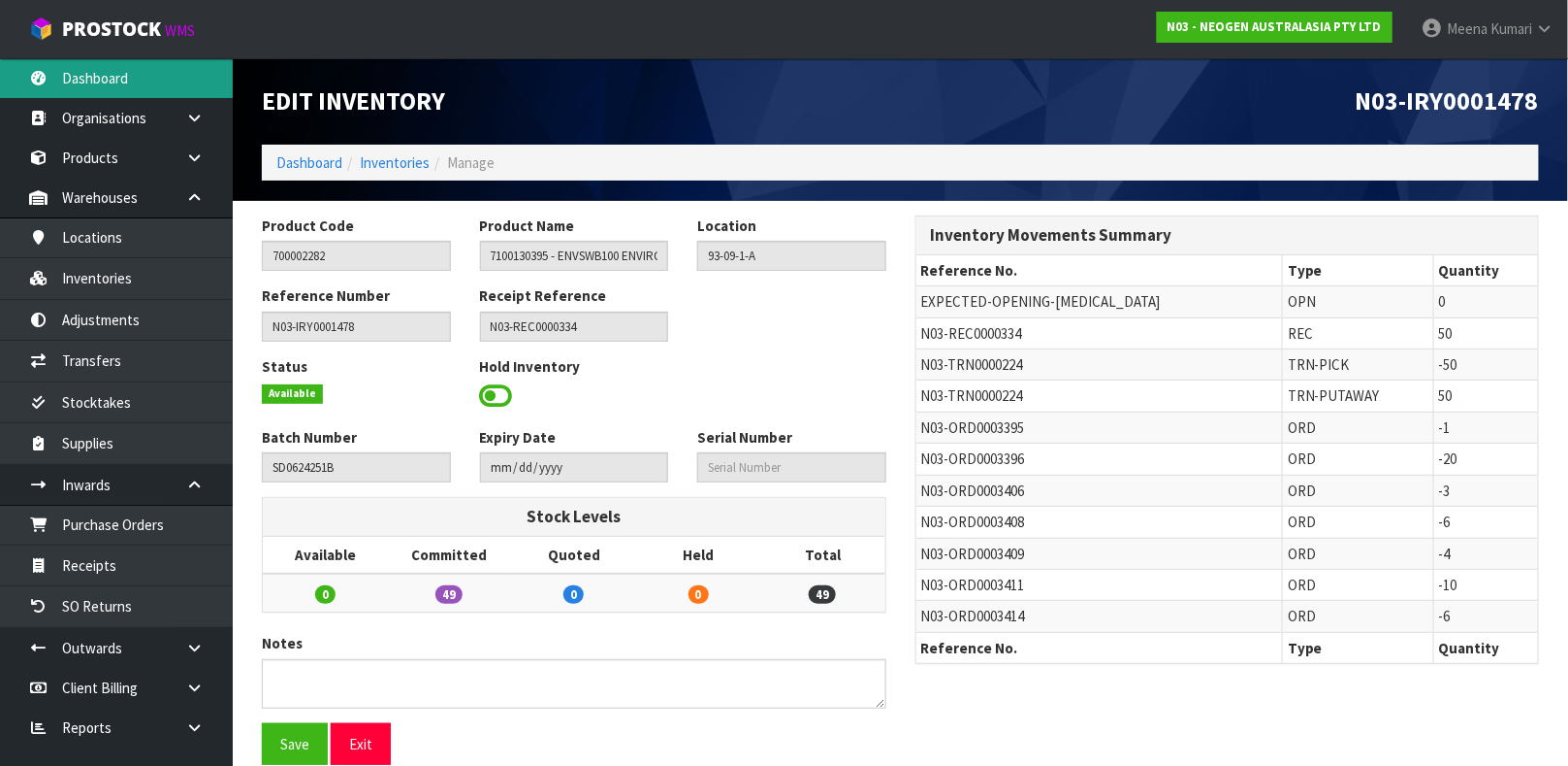
click at [71, 62] on link "Dashboard" at bounding box center [116, 78] width 233 height 40
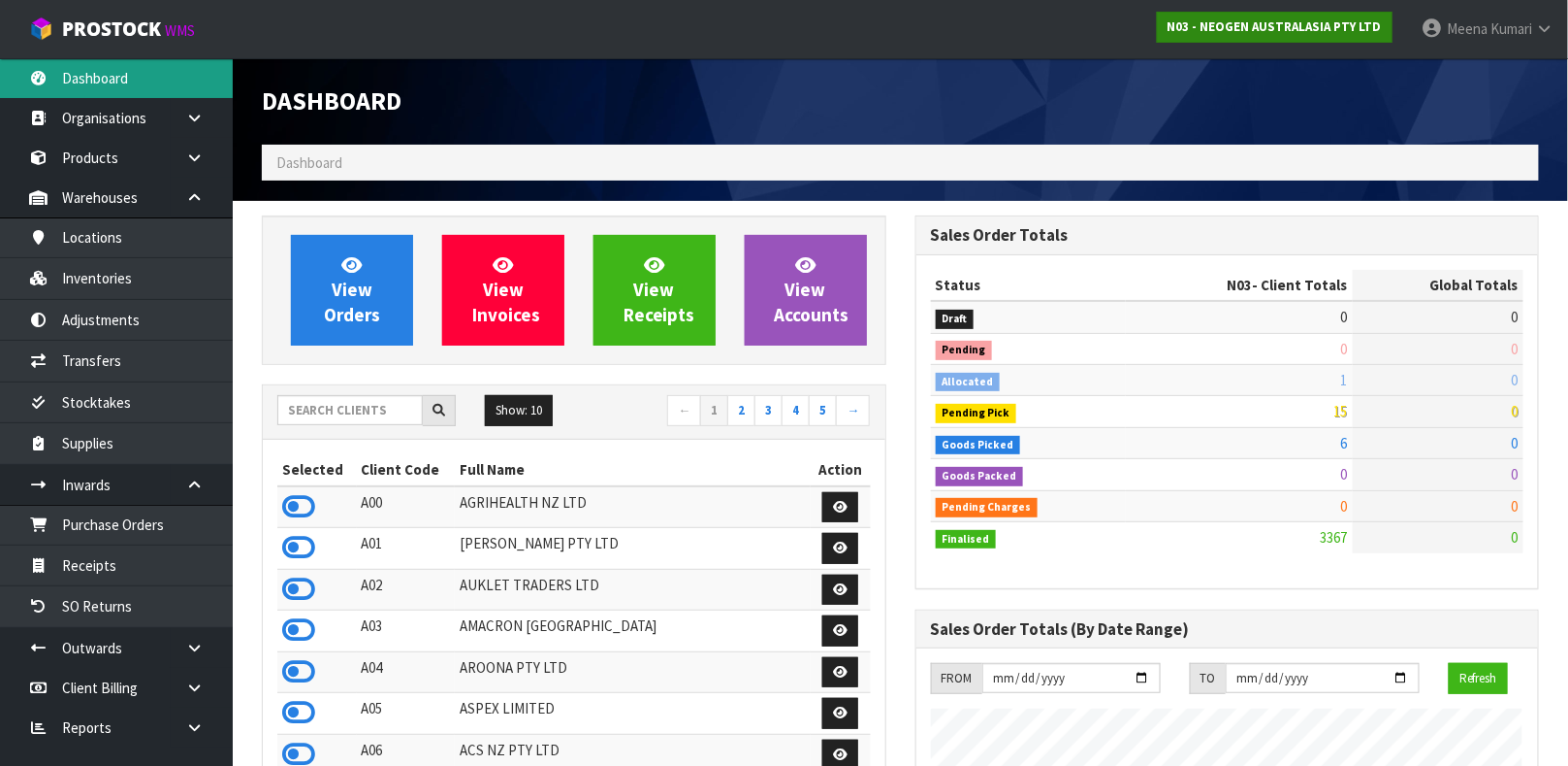
scroll to position [1658, 653]
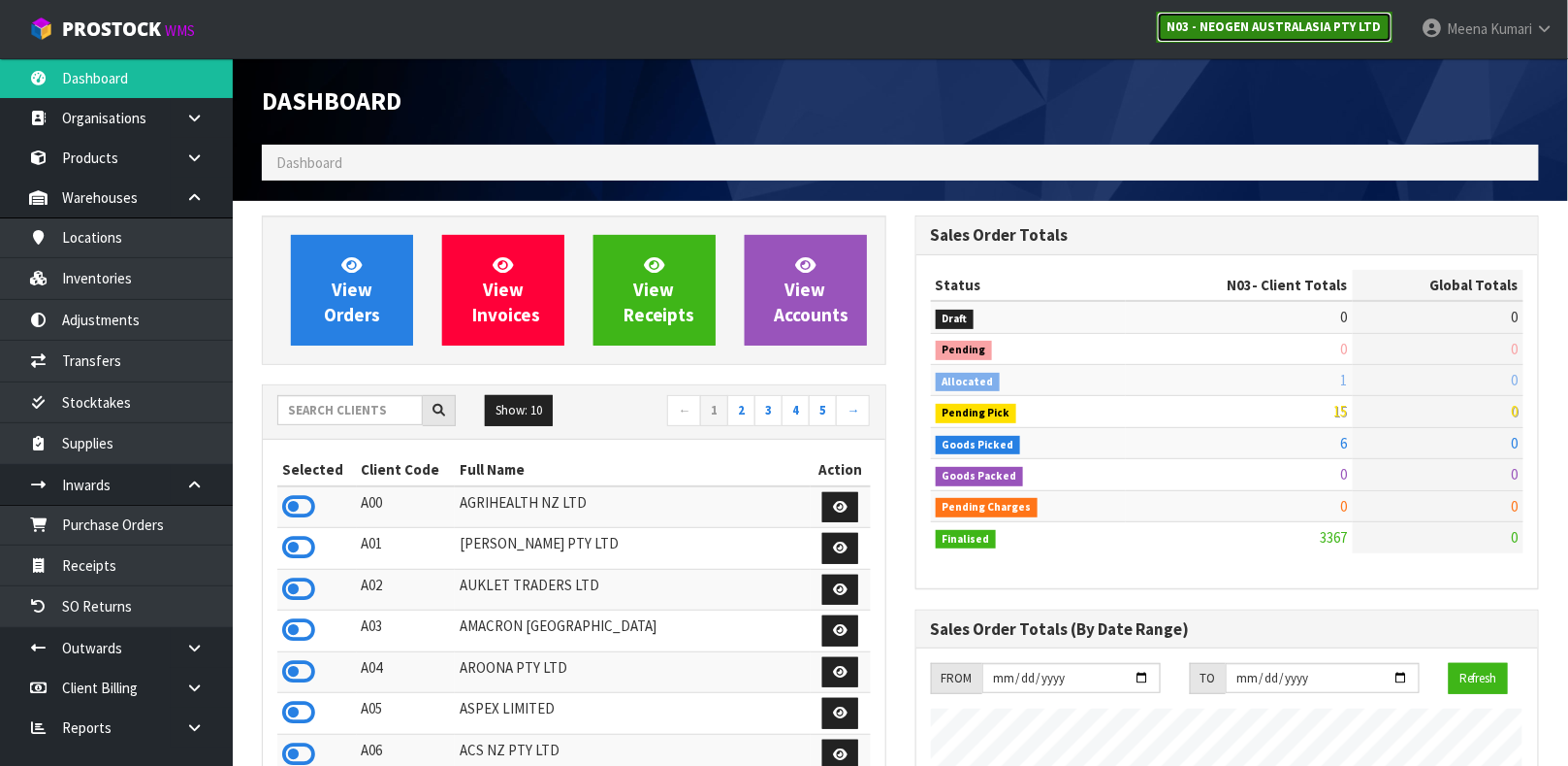
click at [1283, 41] on link "N03 - NEOGEN AUSTRALASIA PTY LTD" at bounding box center [1275, 27] width 236 height 31
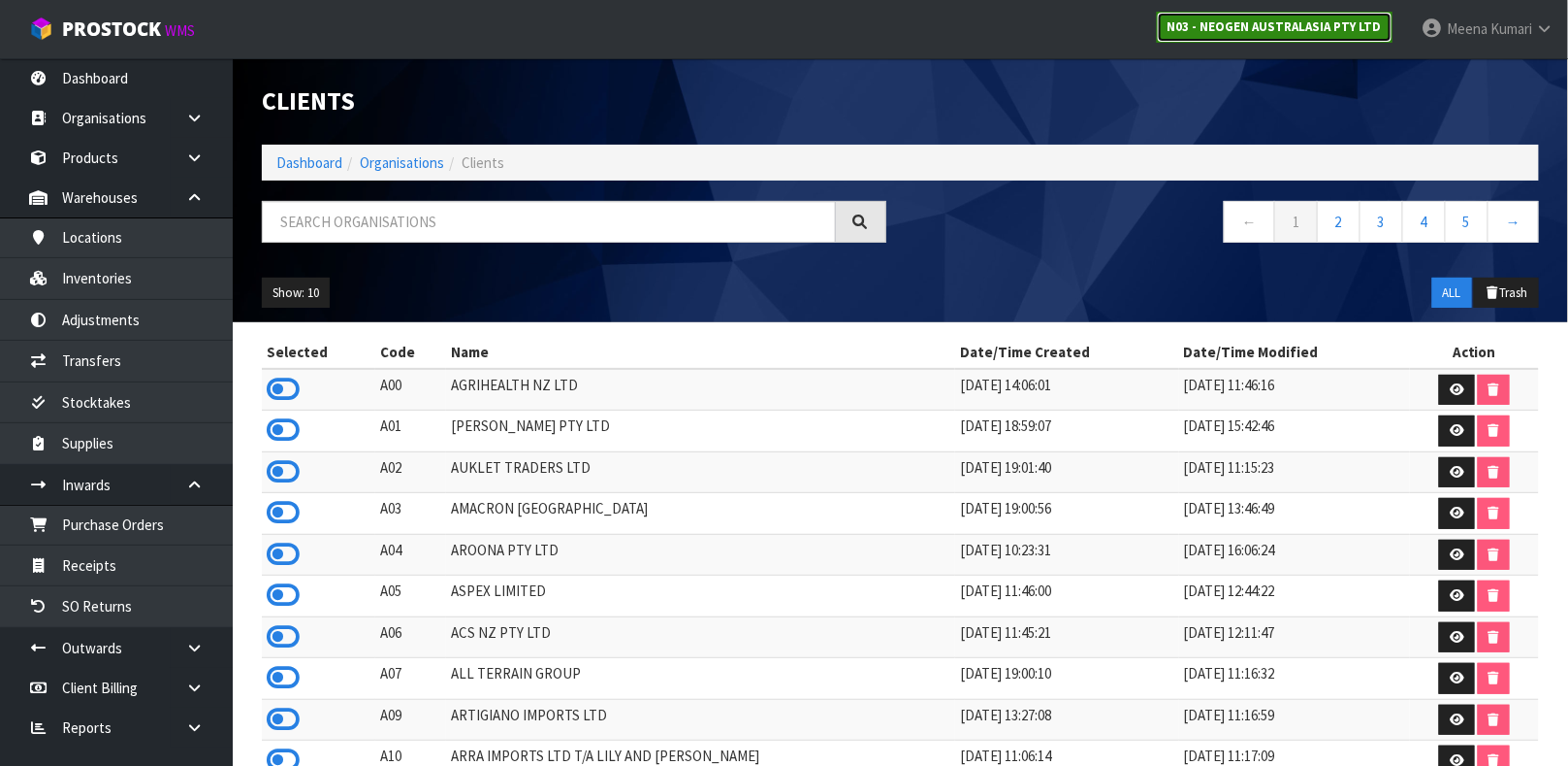
click at [1200, 21] on strong "N03 - NEOGEN AUSTRALASIA PTY LTD" at bounding box center [1274, 27] width 214 height 17
click at [464, 222] on input "text" at bounding box center [548, 221] width 574 height 42
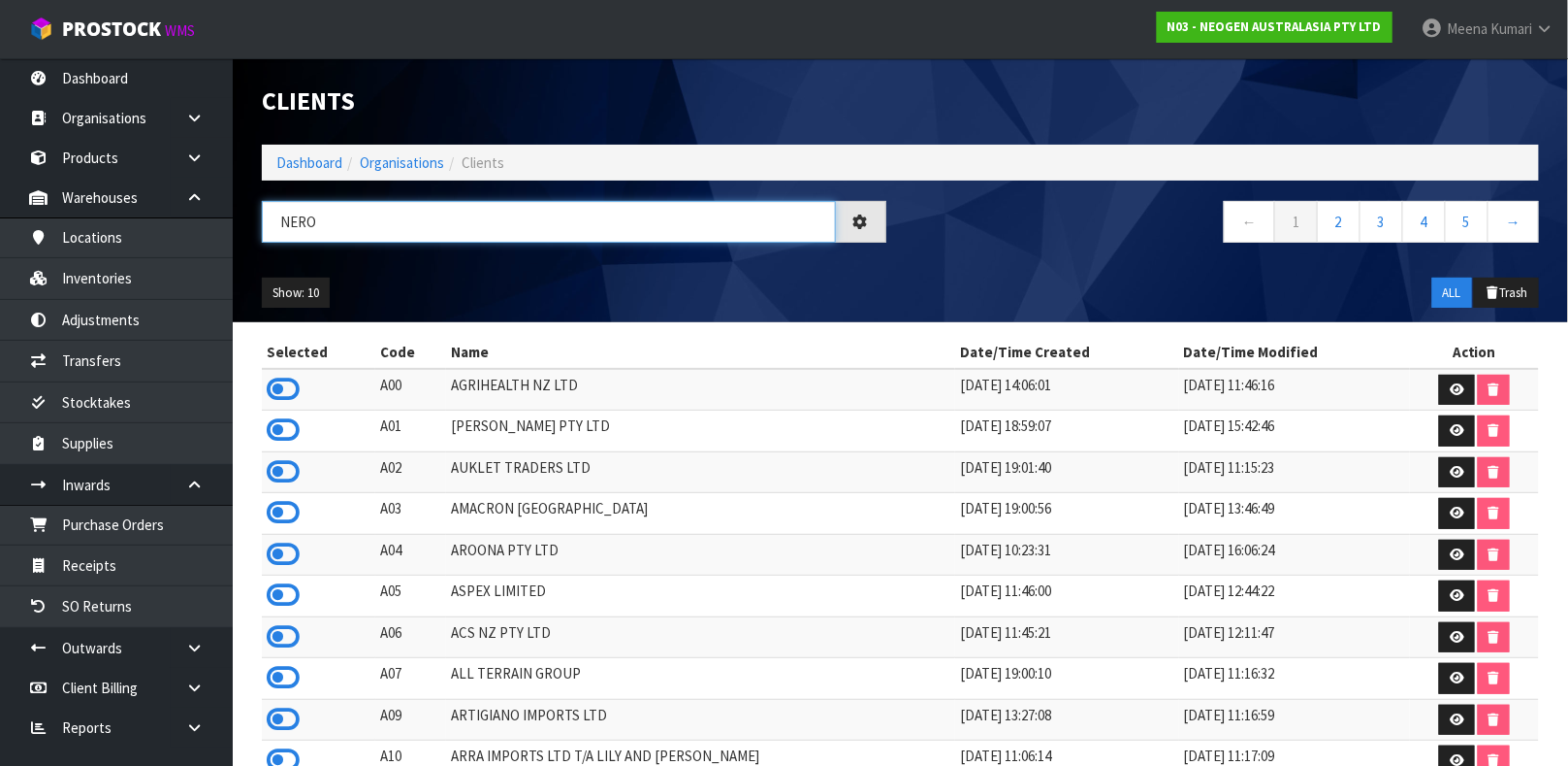
type input "NERO"
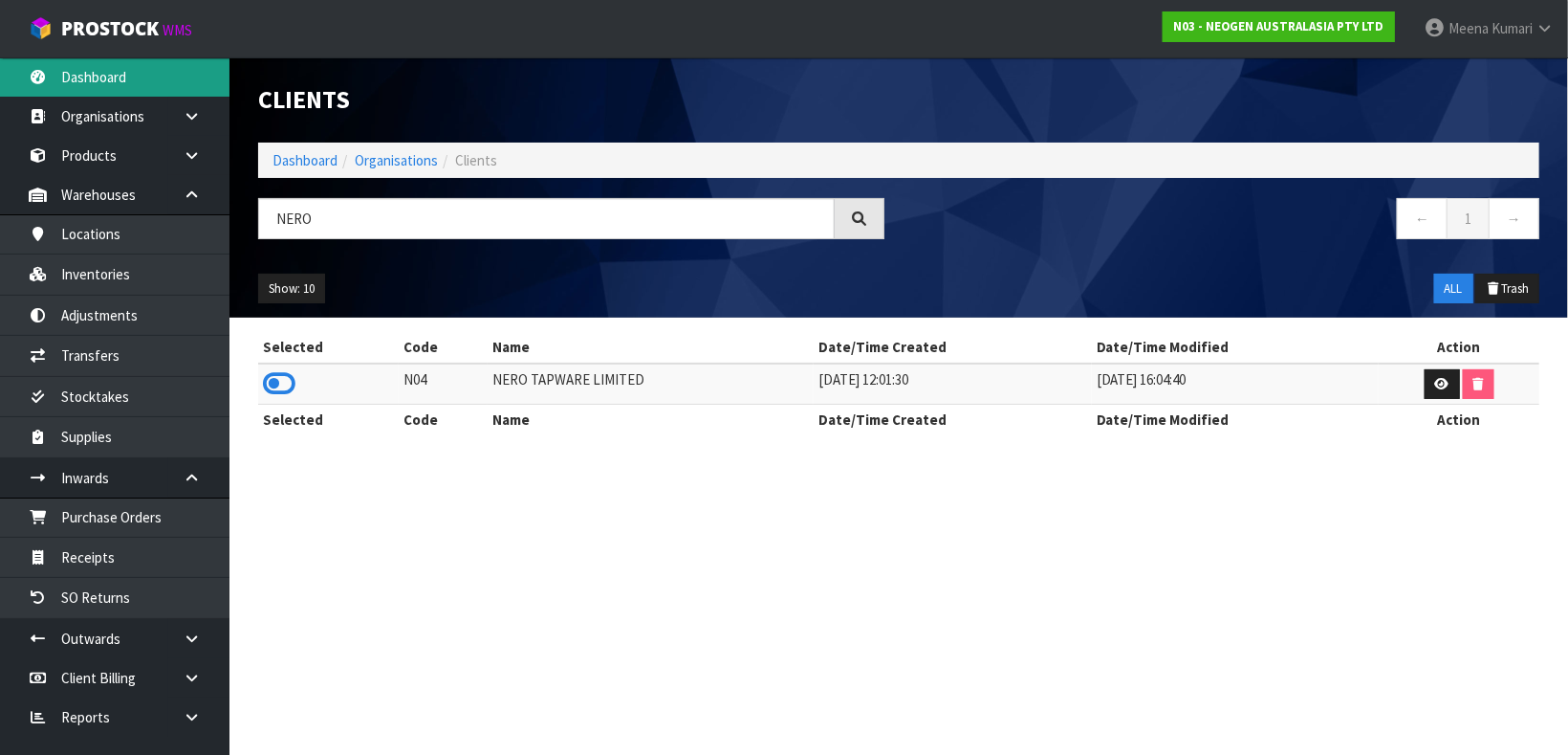
click at [84, 64] on link "Dashboard" at bounding box center [114, 77] width 230 height 39
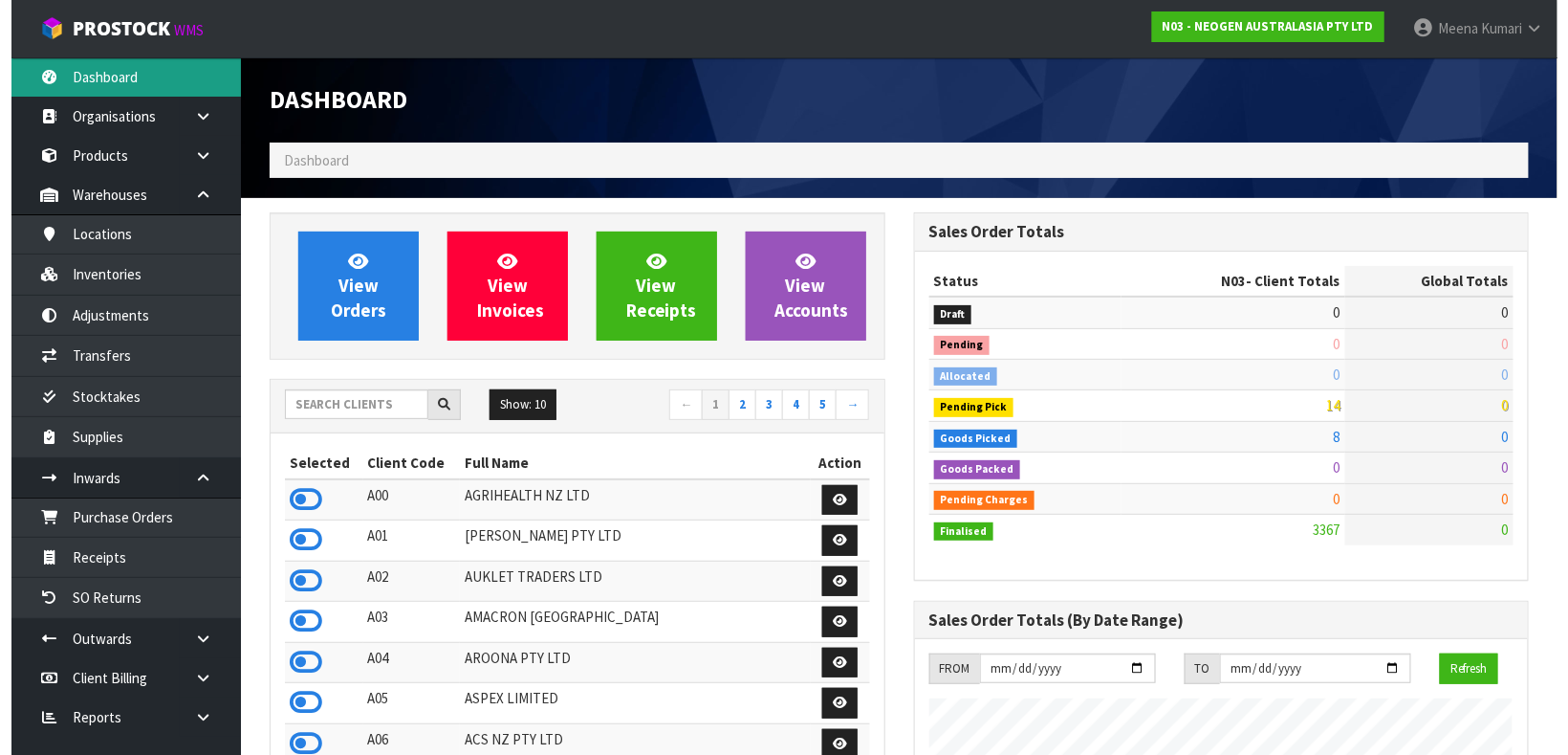
scroll to position [1634, 643]
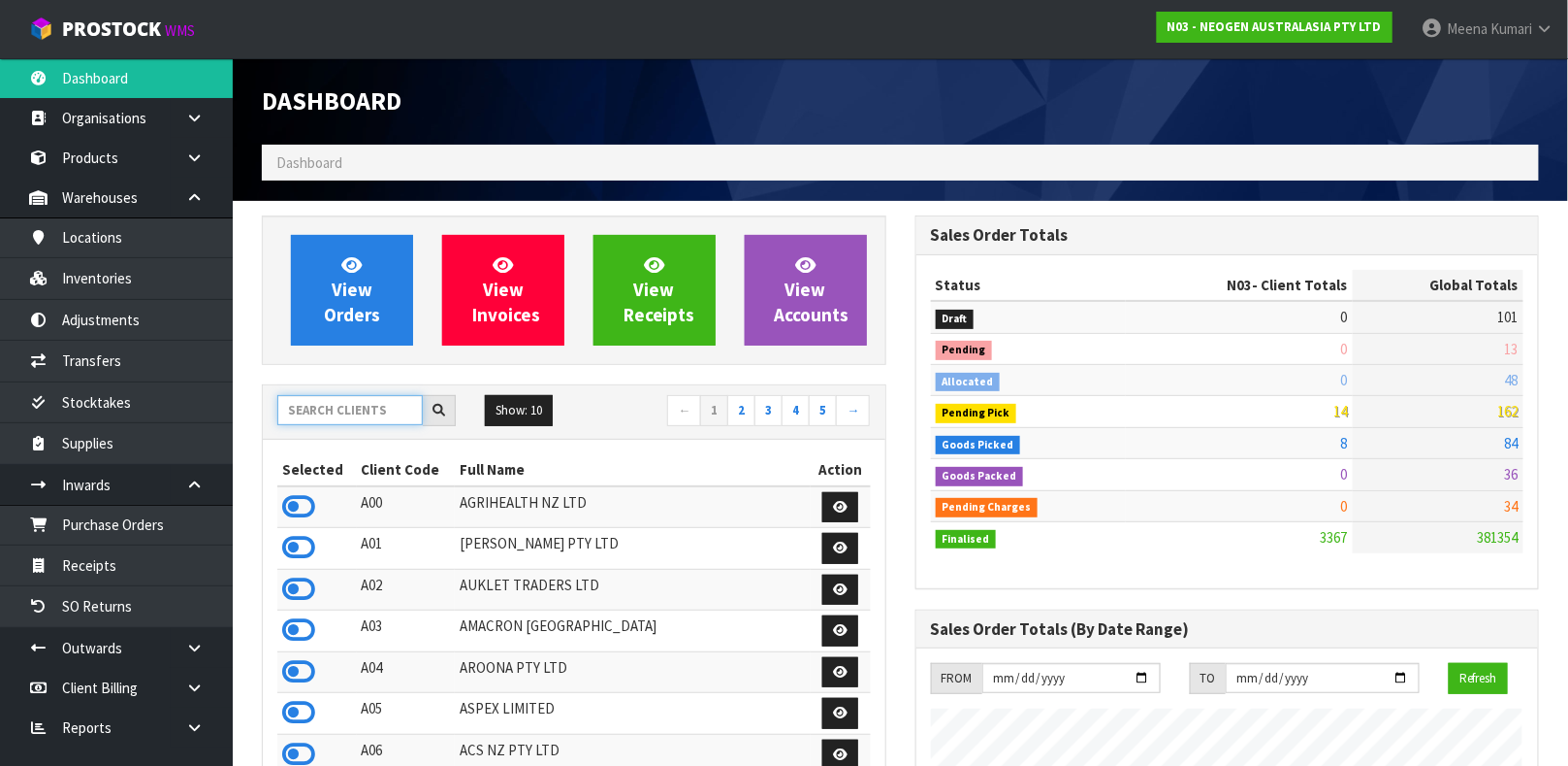
click at [358, 407] on input "text" at bounding box center [350, 410] width 146 height 30
drag, startPoint x: 358, startPoint y: 407, endPoint x: 184, endPoint y: 527, distance: 211.4
click at [184, 527] on body "Toggle navigation ProStock WMS N03 - NEOGEN AUSTRALASIA PTY LTD [PERSON_NAME] L…" at bounding box center [784, 383] width 1568 height 766
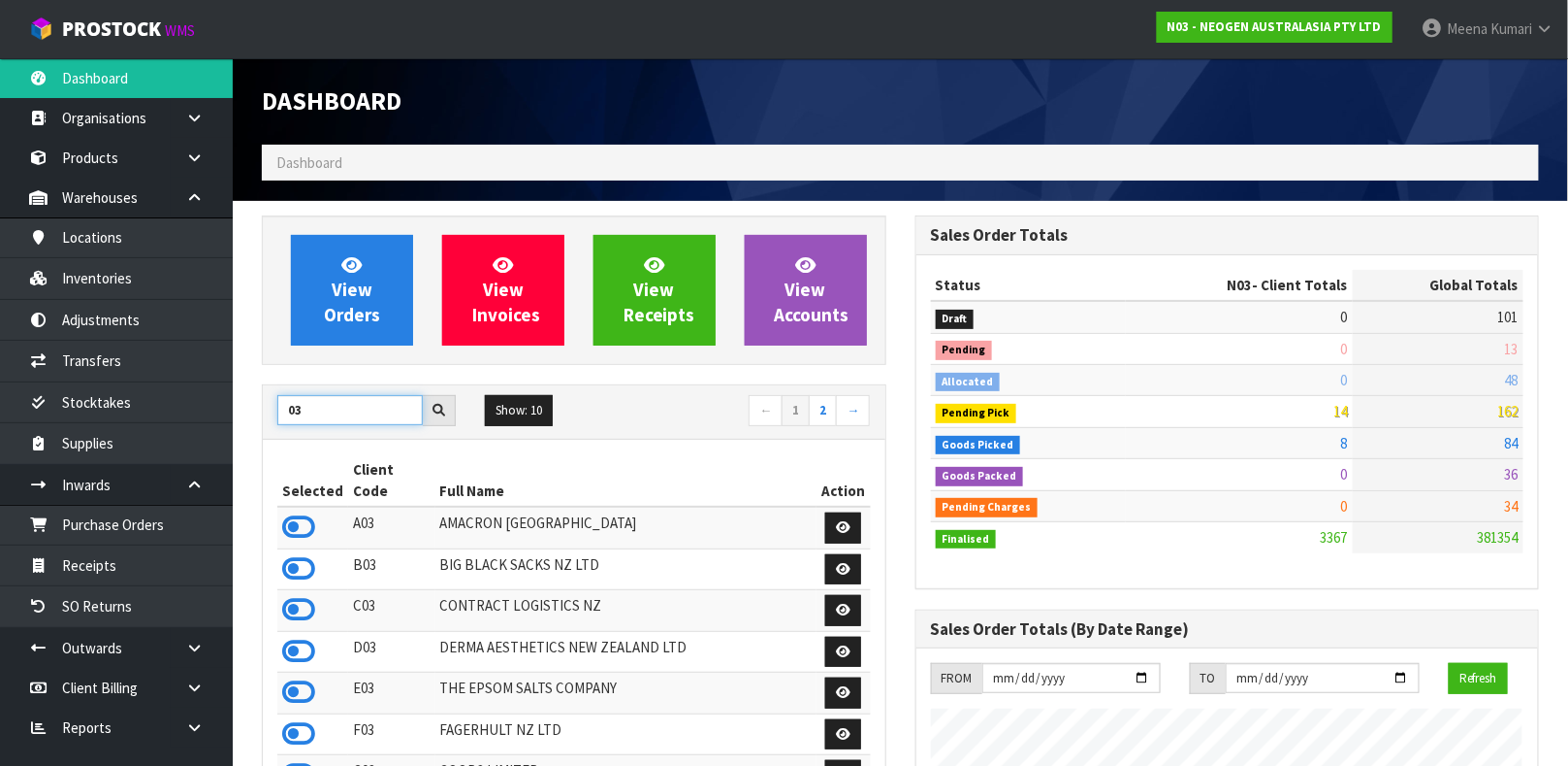
click at [285, 404] on input "03" at bounding box center [350, 410] width 146 height 30
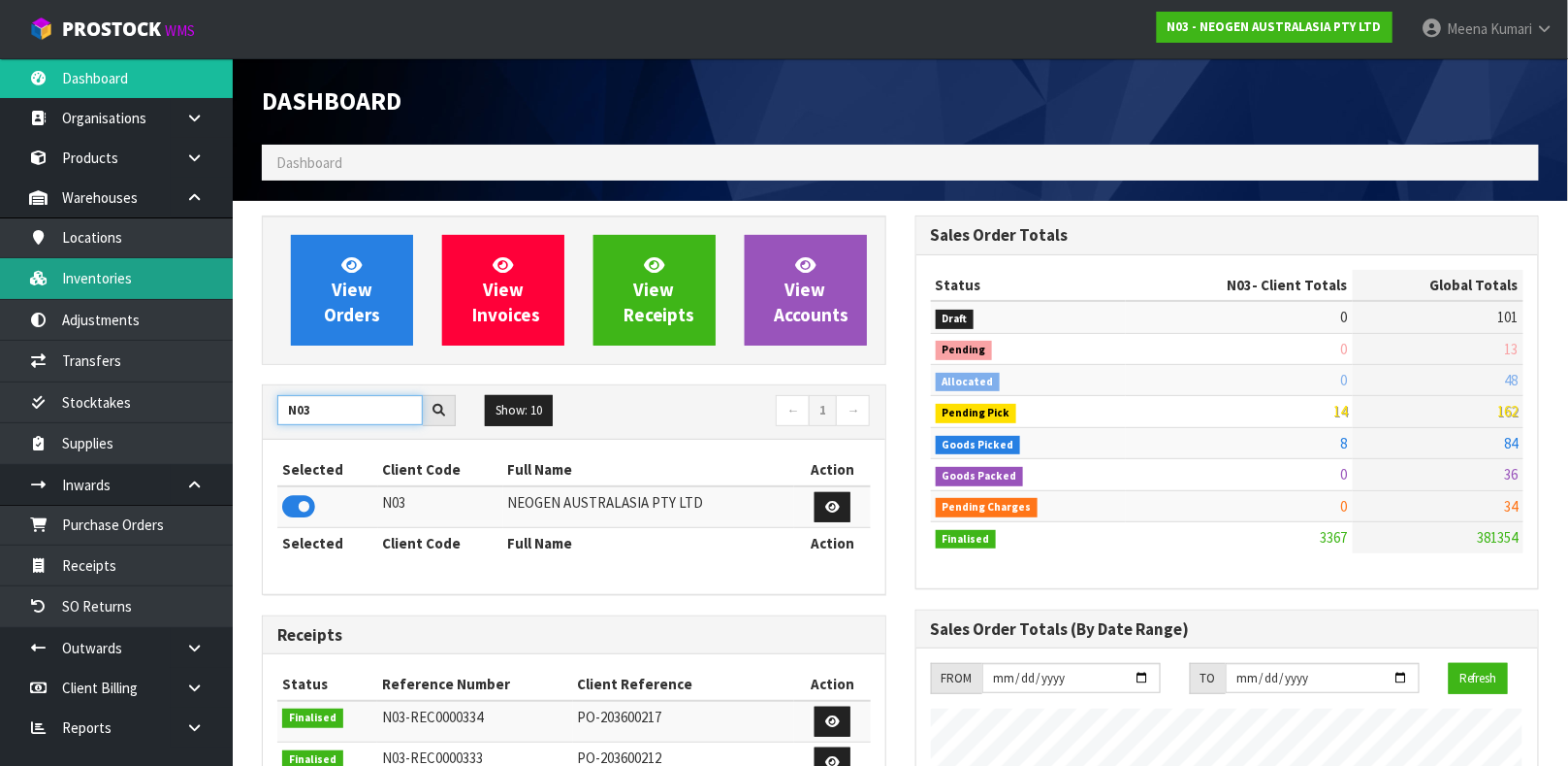
type input "N03"
click at [101, 287] on link "Inventories" at bounding box center [116, 278] width 233 height 40
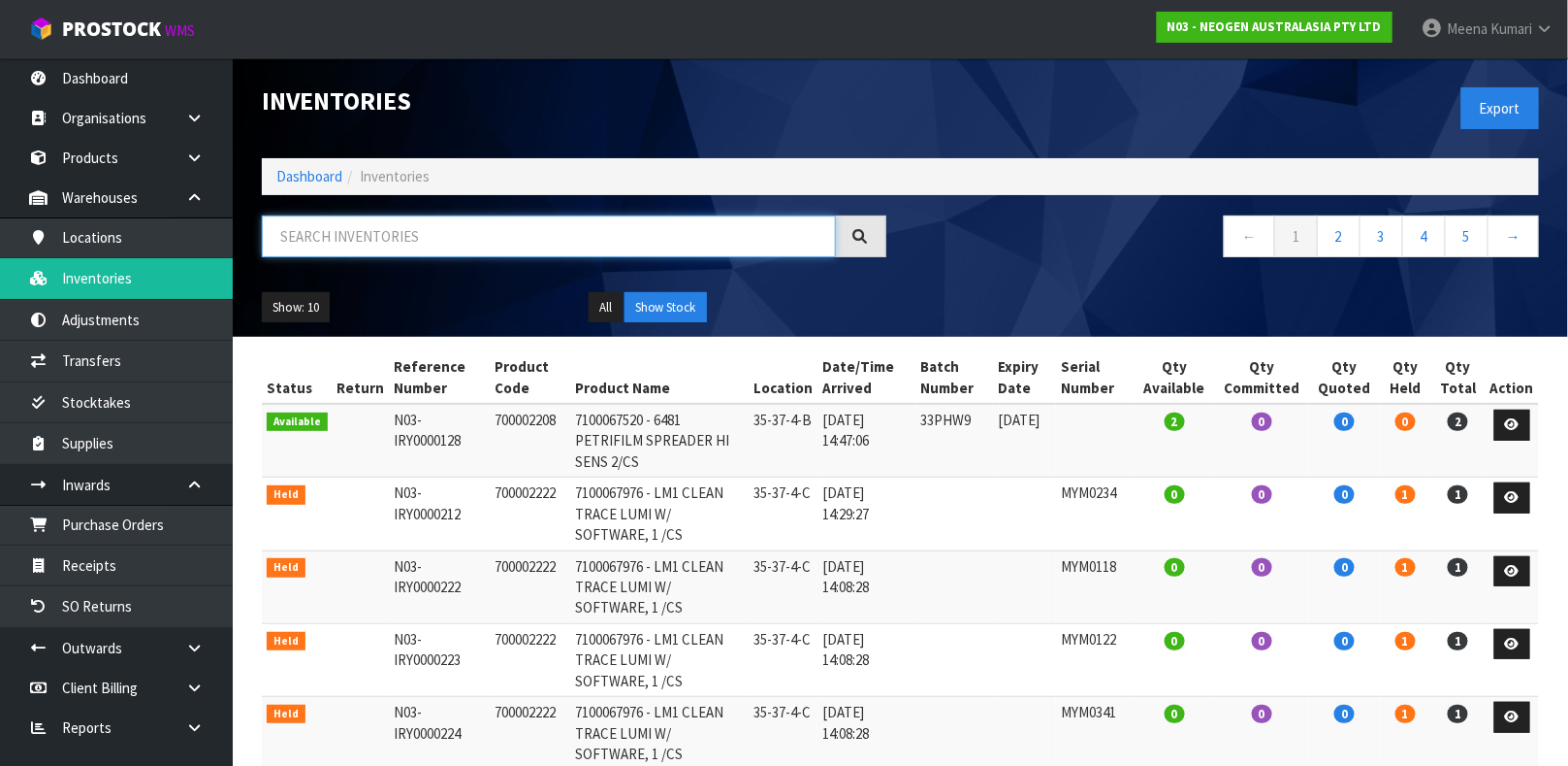
click at [352, 229] on input "text" at bounding box center [548, 236] width 574 height 42
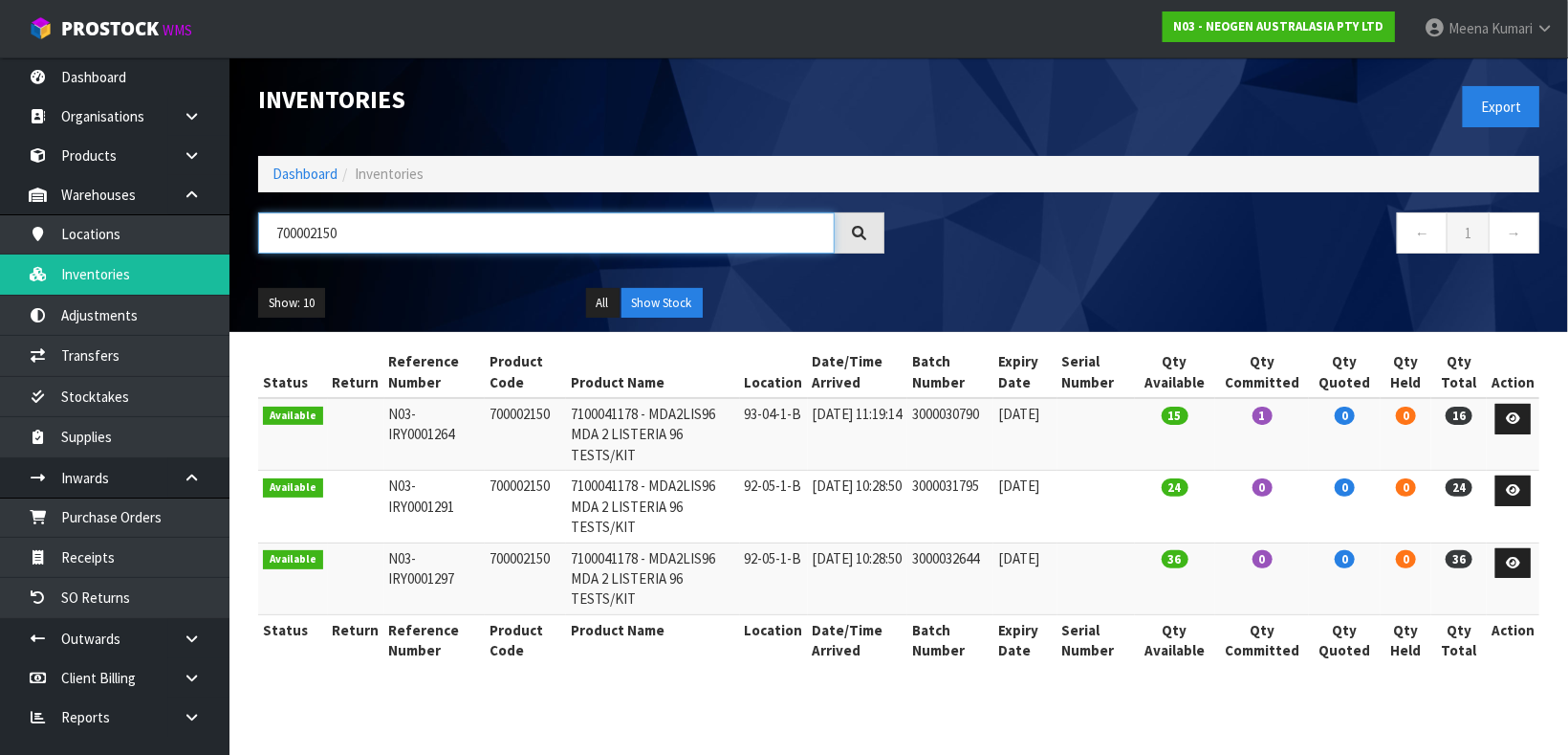
type input "700002150"
drag, startPoint x: 1467, startPoint y: 414, endPoint x: 1447, endPoint y: 414, distance: 20.0
click at [1447, 414] on td "16" at bounding box center [1459, 434] width 56 height 72
drag, startPoint x: 1447, startPoint y: 414, endPoint x: 1281, endPoint y: 451, distance: 170.1
click at [1281, 451] on tbody "Available N03-IRY0001264 700002150 7100041178 - MDA2LIS96 MDA 2 LISTERIA 96 TES…" at bounding box center [898, 506] width 1281 height 216
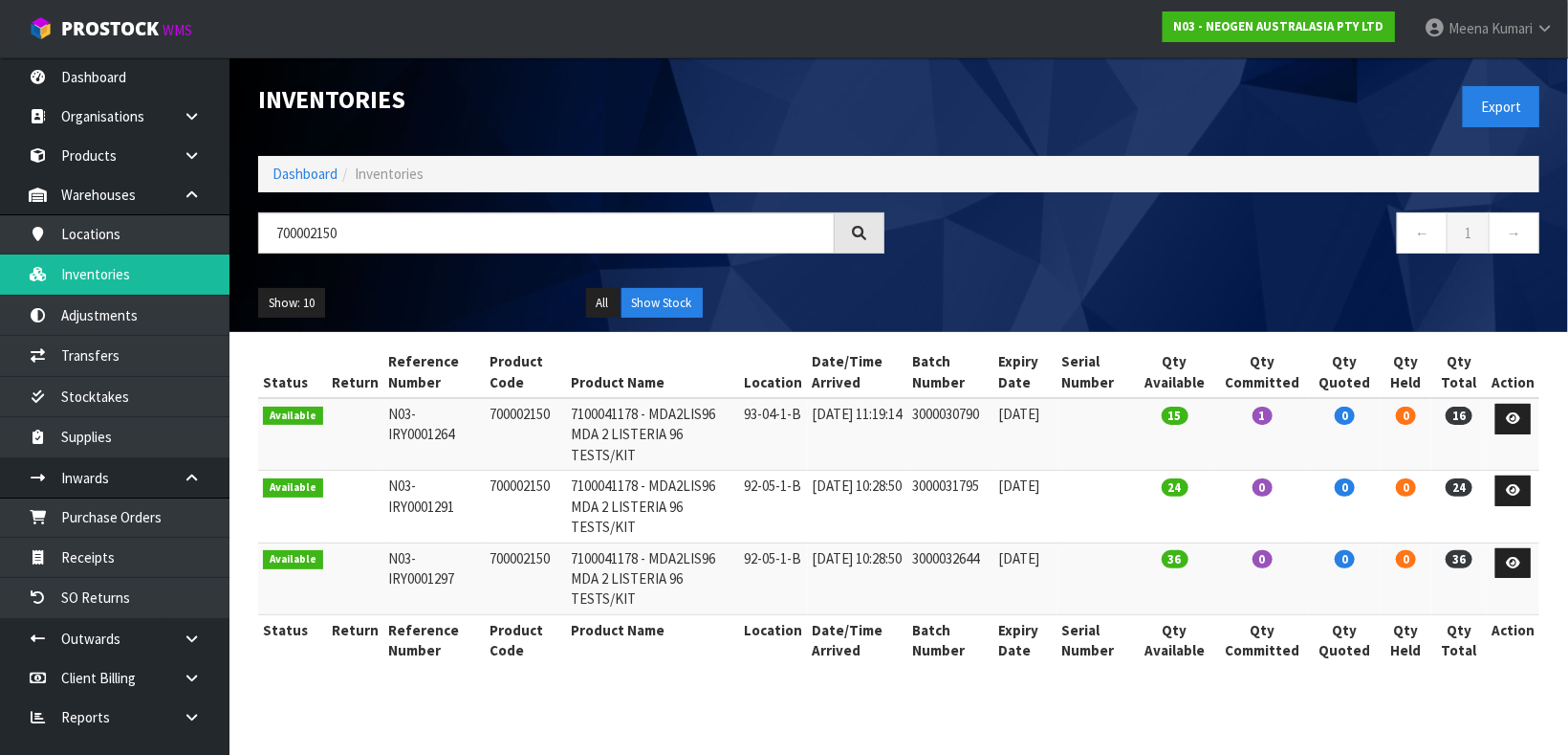
click at [1289, 429] on td "1" at bounding box center [1262, 434] width 95 height 72
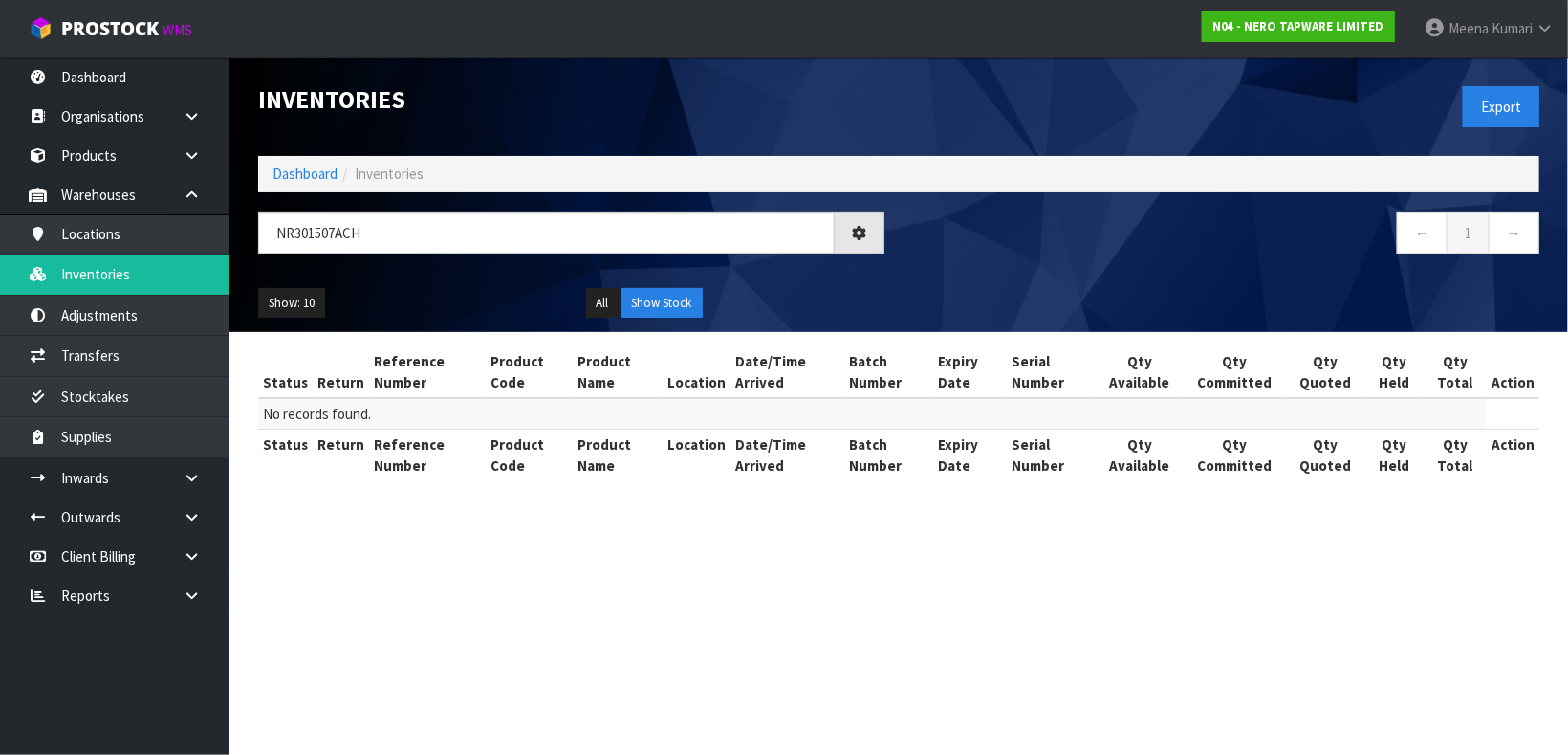
click at [118, 53] on nav "Toggle navigation ProStock WMS N04 - NERO TAPWARE LIMITED Meena Kumari Logout" at bounding box center [784, 29] width 1568 height 59
click at [118, 83] on link "Dashboard" at bounding box center [114, 77] width 230 height 39
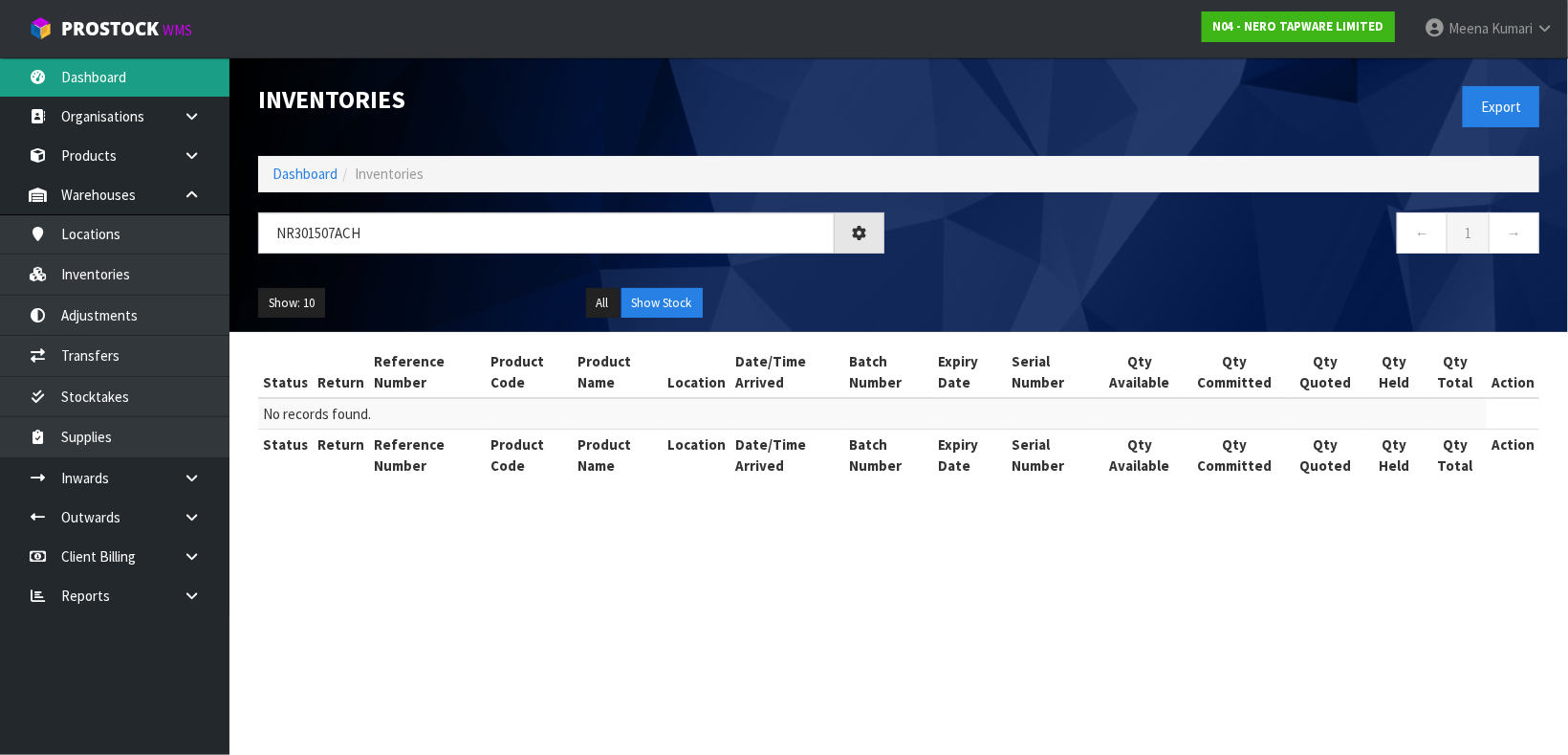
click at [161, 69] on link "Dashboard" at bounding box center [114, 77] width 230 height 39
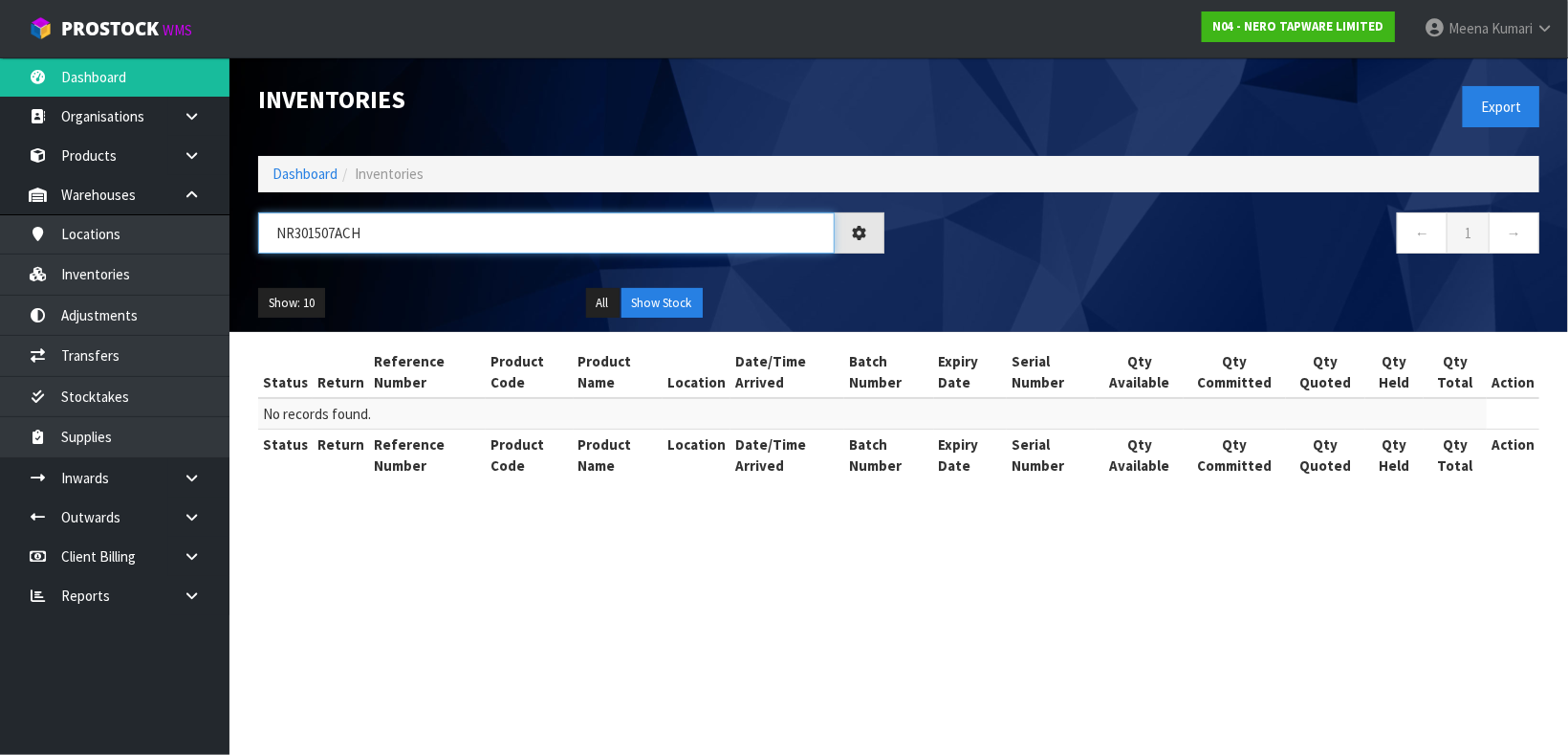
click at [386, 249] on input "NR301507ACH" at bounding box center [546, 233] width 577 height 41
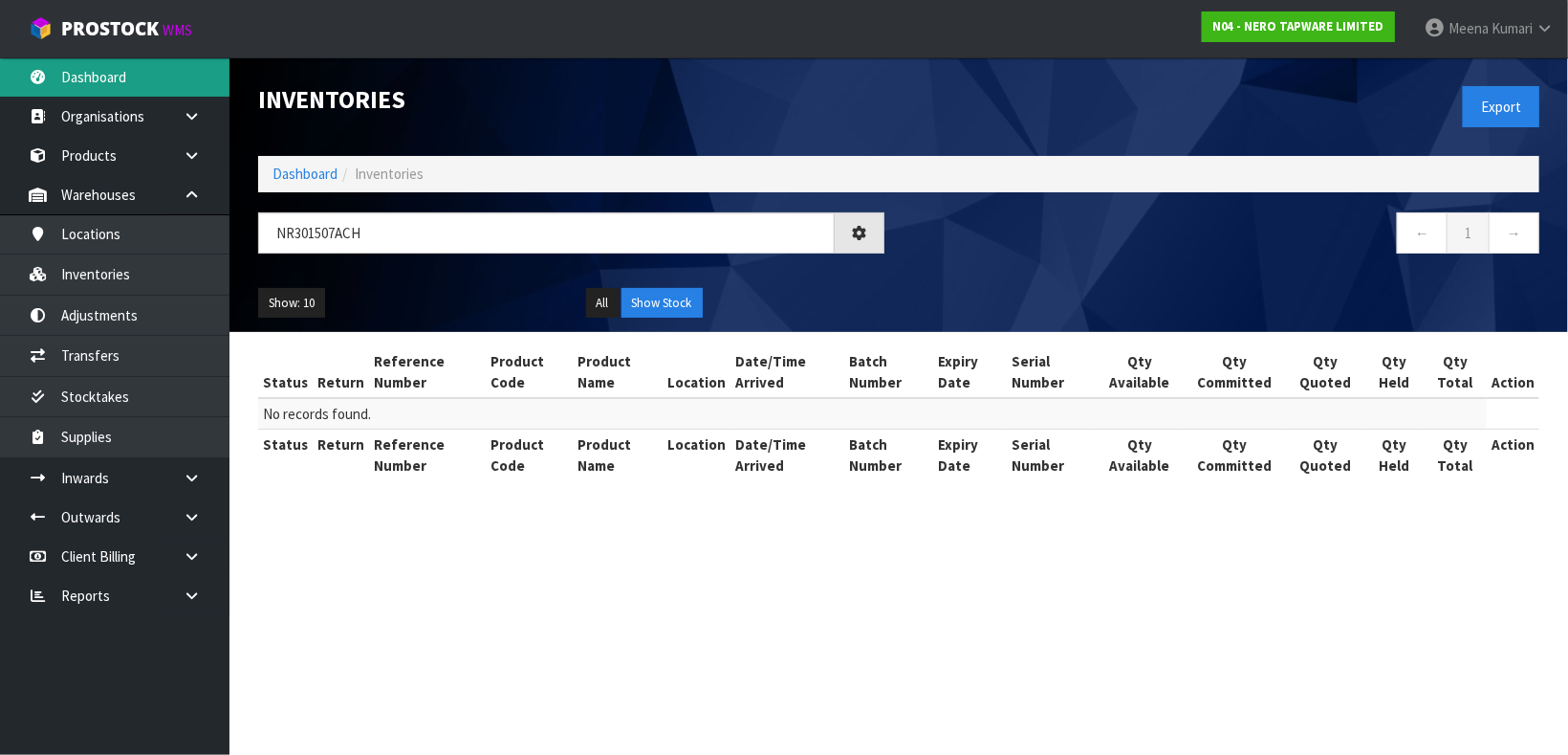
click at [130, 76] on link "Dashboard" at bounding box center [114, 77] width 230 height 39
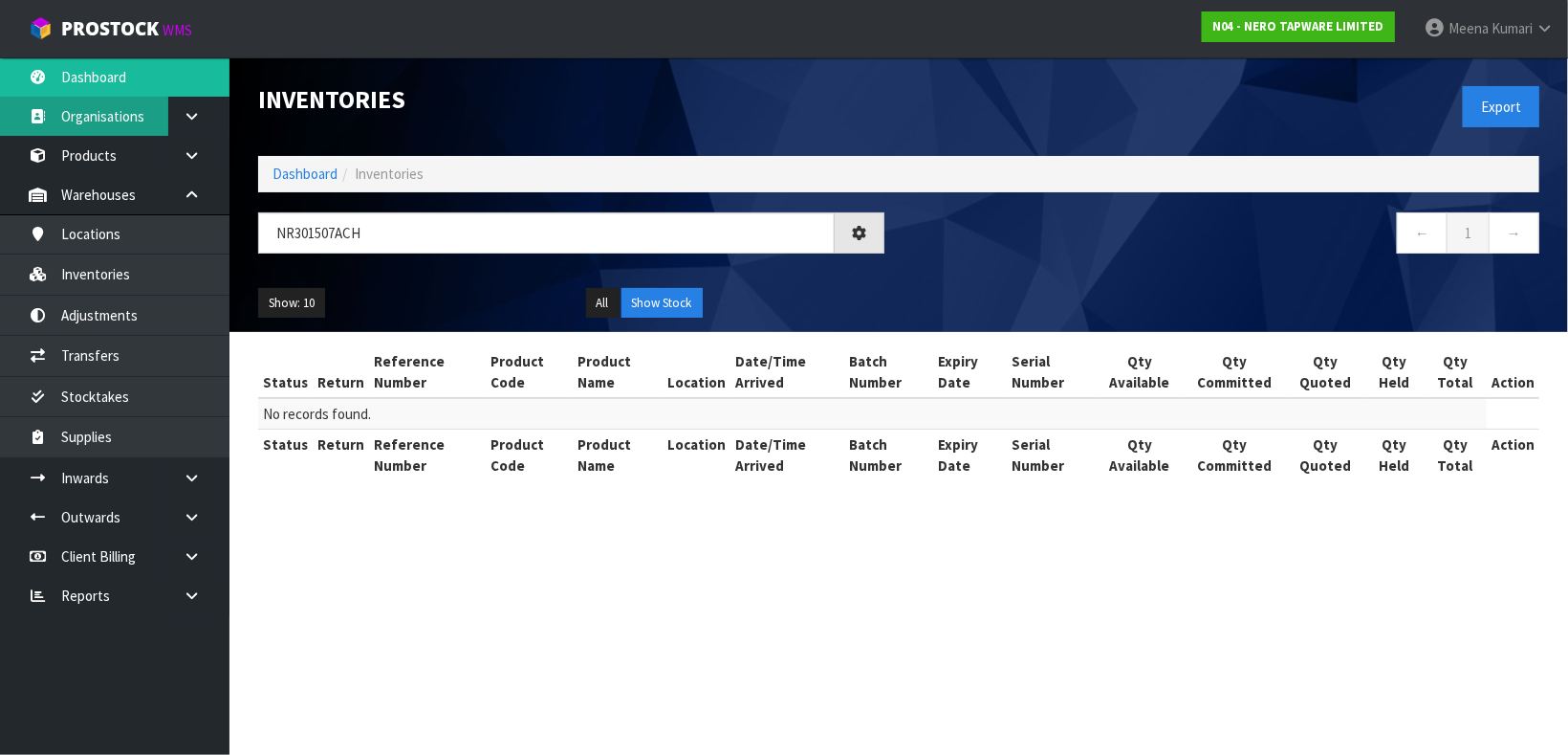
click at [115, 109] on link "Organisations" at bounding box center [114, 116] width 230 height 39
